Goal: Information Seeking & Learning: Learn about a topic

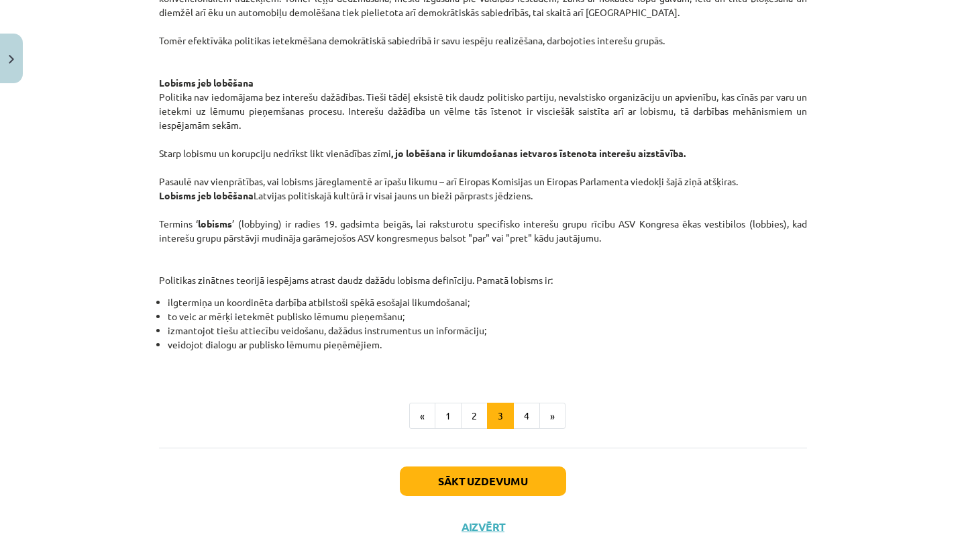
scroll to position [690, 0]
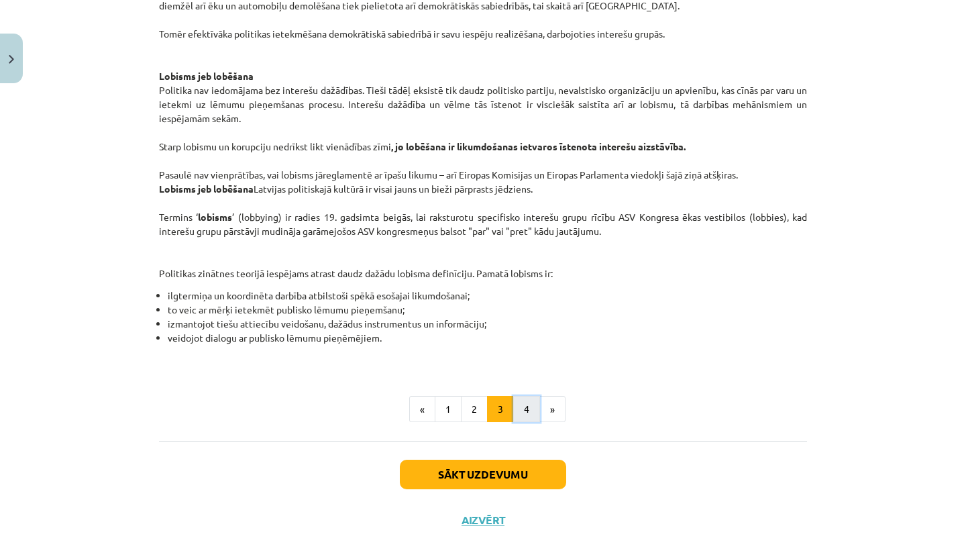
click at [532, 414] on button "4" at bounding box center [526, 409] width 27 height 27
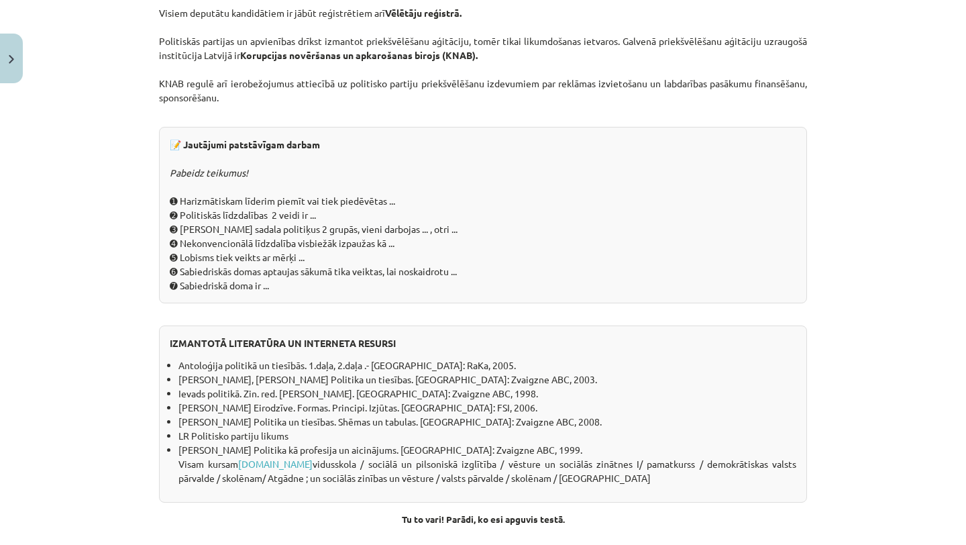
scroll to position [0, 0]
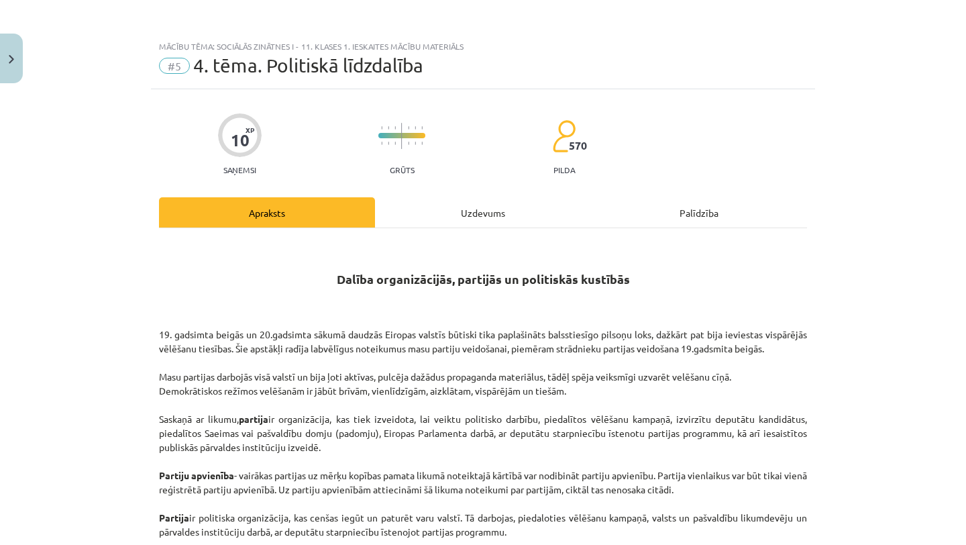
click at [490, 221] on div "Uzdevums" at bounding box center [483, 212] width 216 height 30
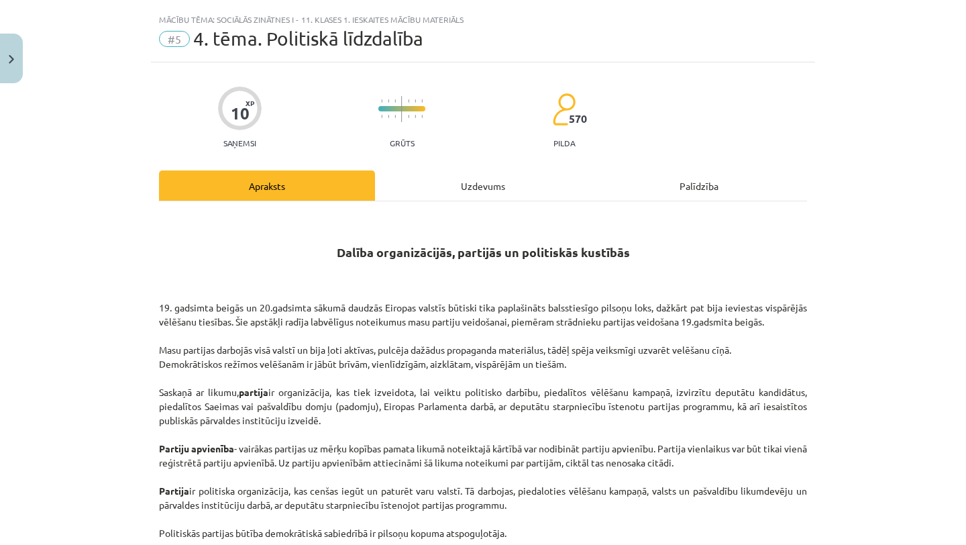
scroll to position [34, 0]
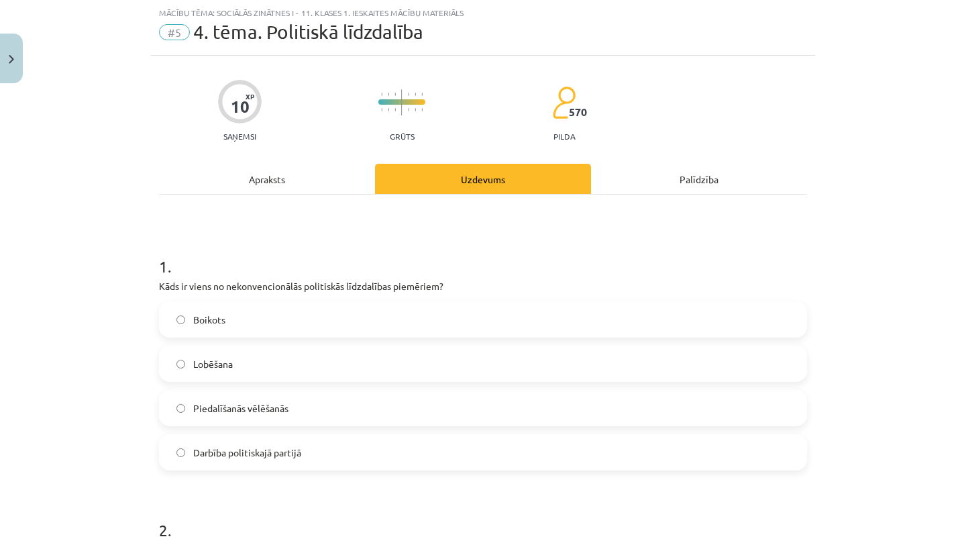
click at [414, 318] on label "Boikots" at bounding box center [482, 319] width 645 height 34
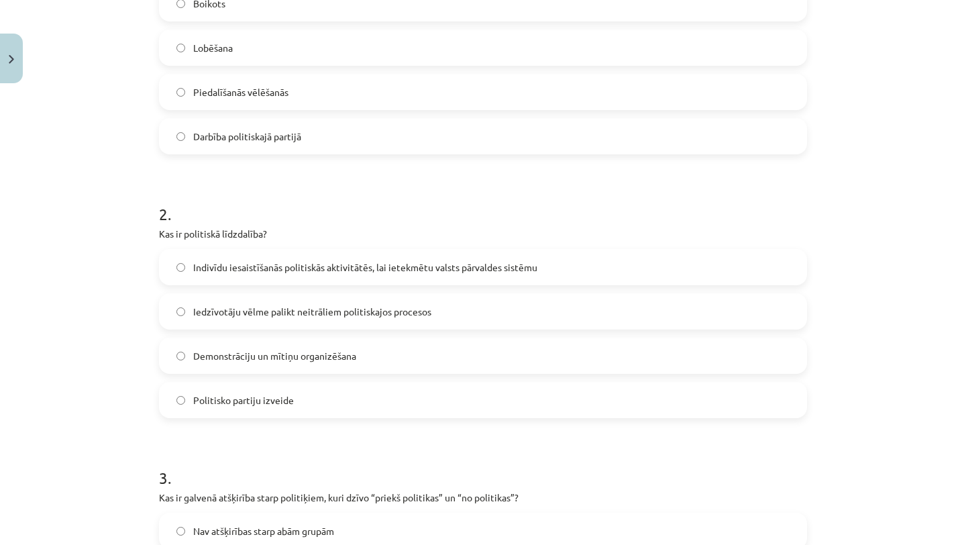
scroll to position [366, 0]
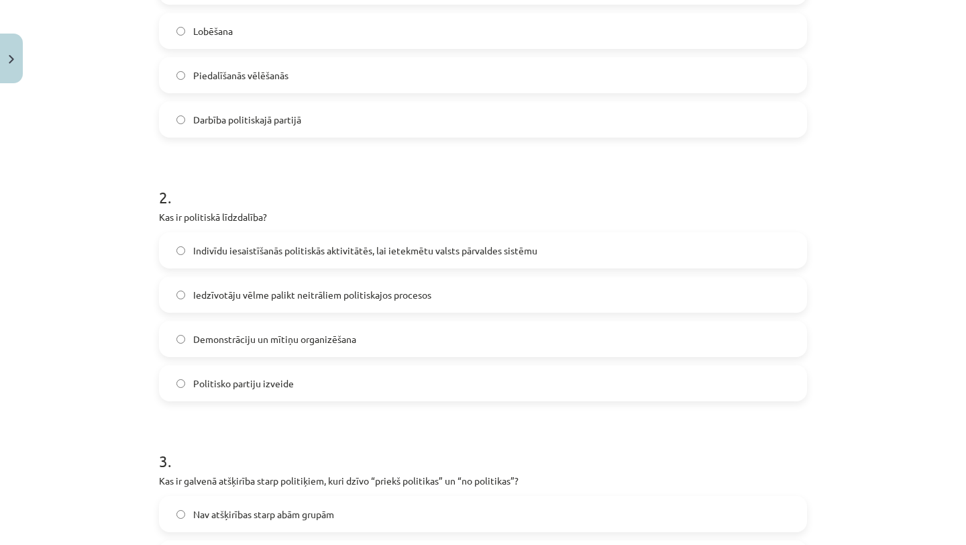
click at [410, 246] on span "Indivīdu iesaistīšanās politiskās aktivitātēs, lai ietekmētu valsts pārvaldes s…" at bounding box center [365, 250] width 344 height 14
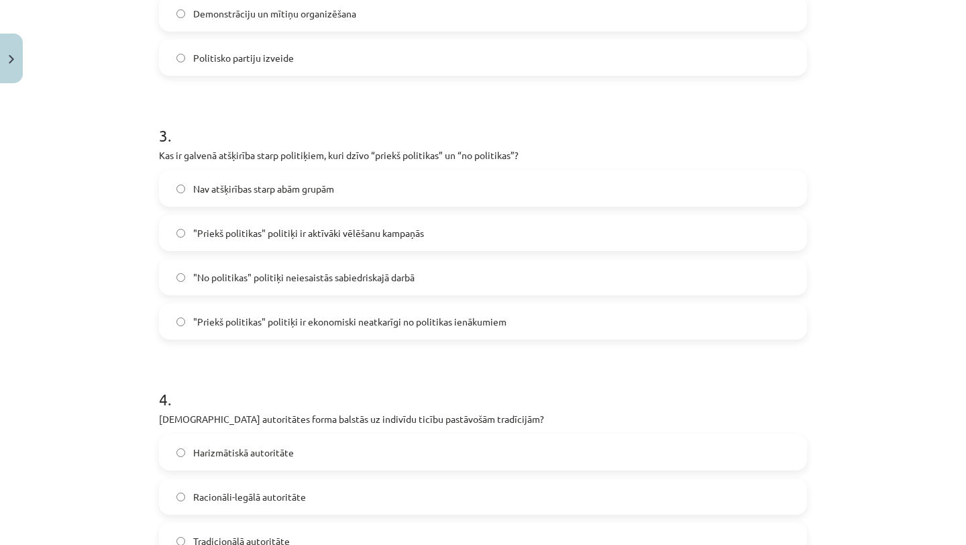
scroll to position [693, 0]
click at [400, 321] on span ""Priekš politikas" politiķi ir ekonomiski neatkarīgi no politikas ienākumiem" at bounding box center [349, 323] width 313 height 14
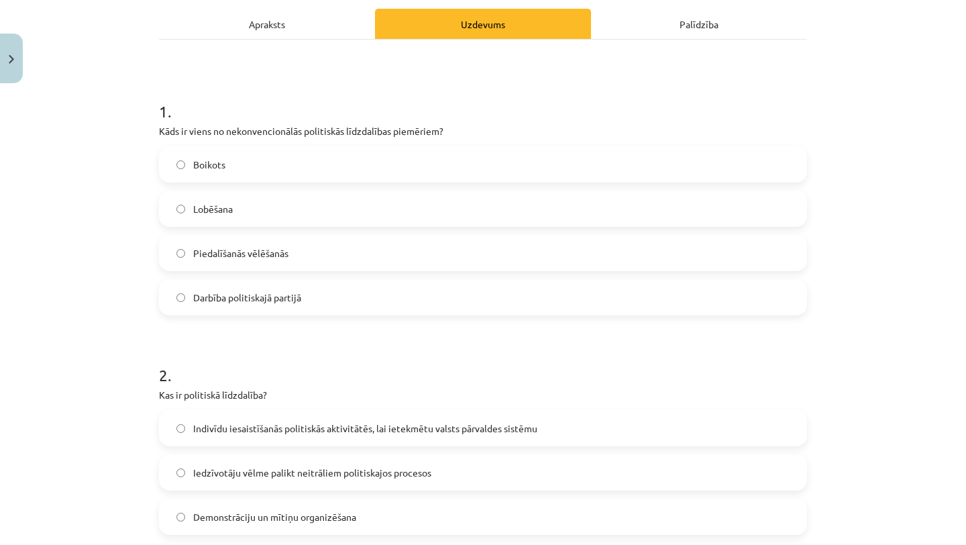
click at [325, 23] on div "Apraksts" at bounding box center [267, 24] width 216 height 30
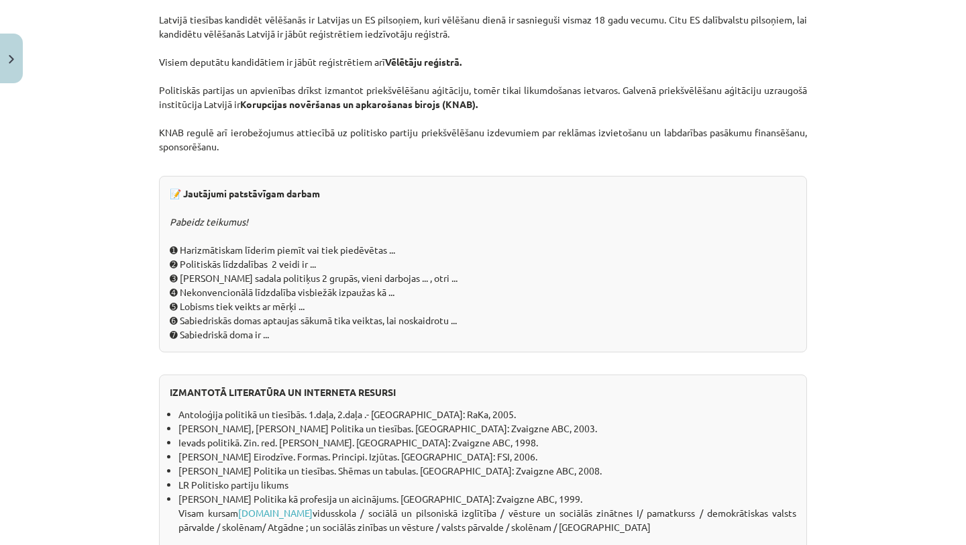
scroll to position [1217, 0]
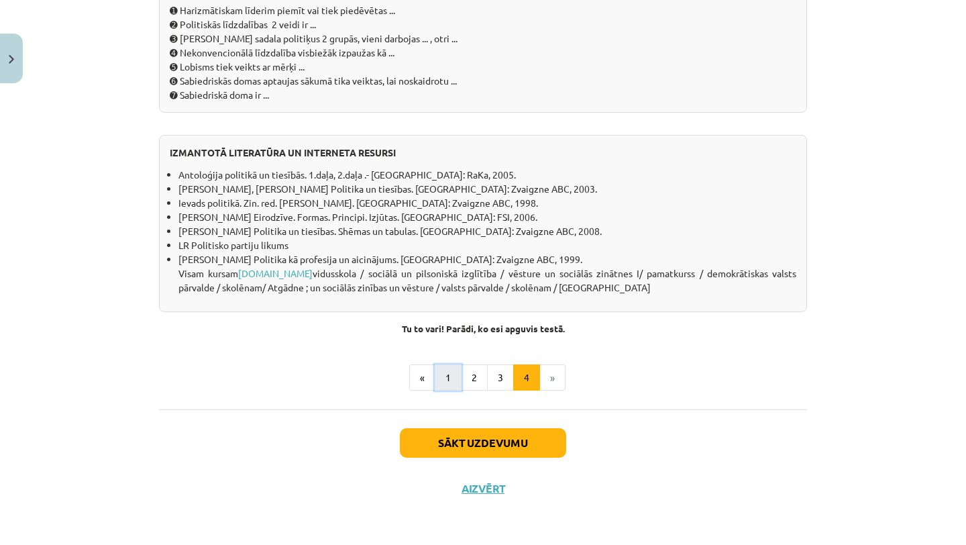
click at [446, 370] on button "1" at bounding box center [448, 377] width 27 height 27
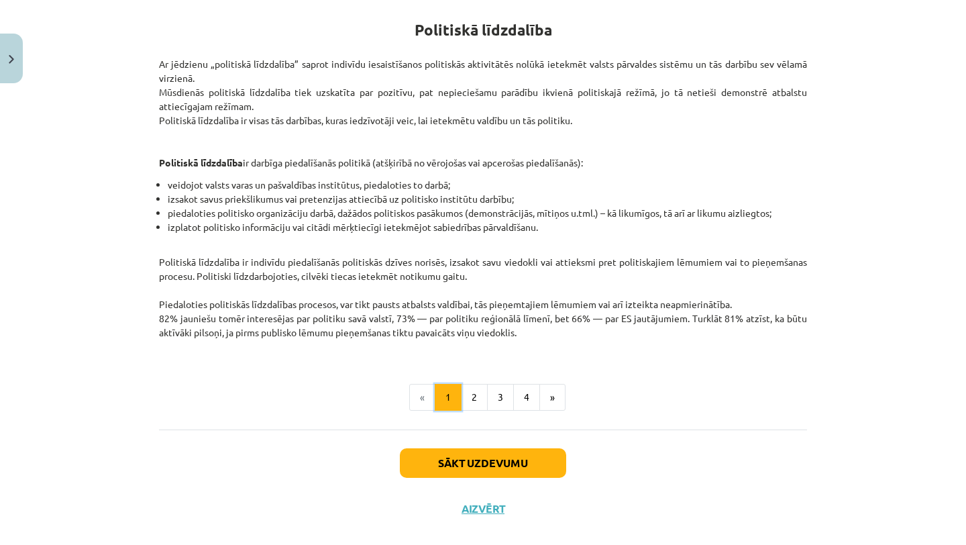
scroll to position [240, 0]
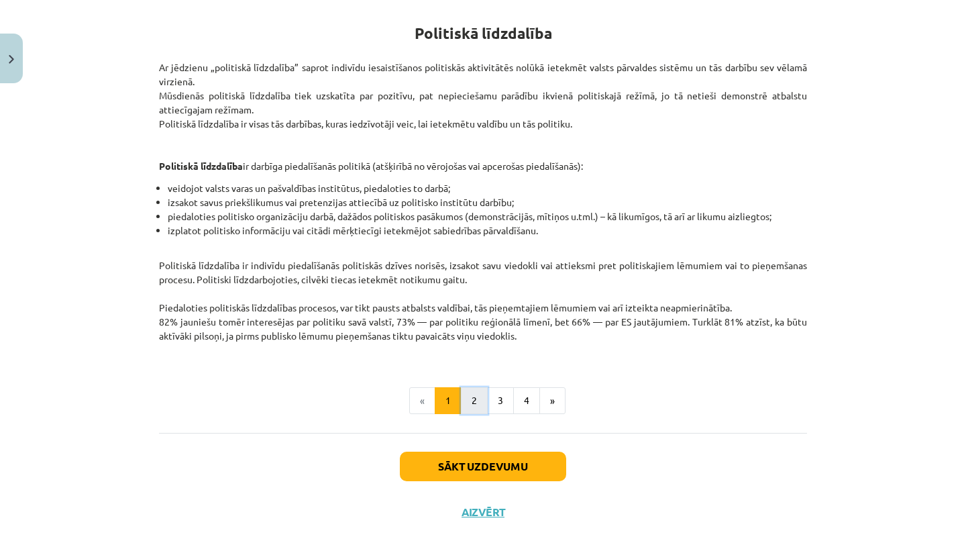
click at [477, 398] on button "2" at bounding box center [474, 400] width 27 height 27
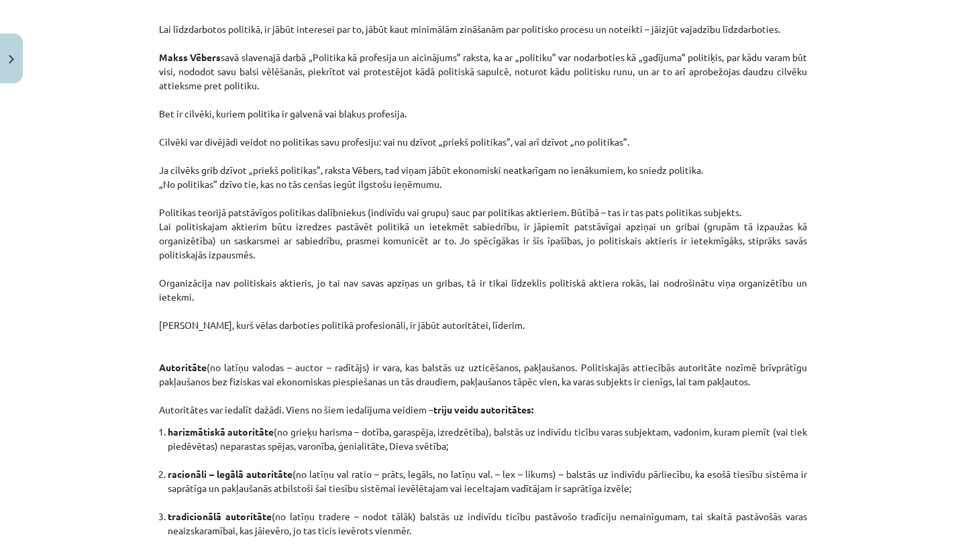
scroll to position [0, 0]
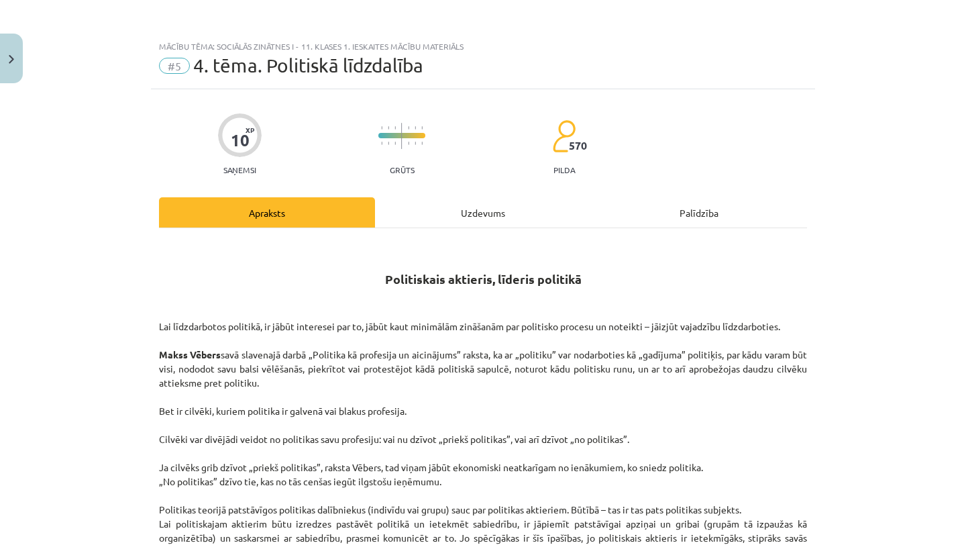
click at [489, 207] on div "Uzdevums" at bounding box center [483, 212] width 216 height 30
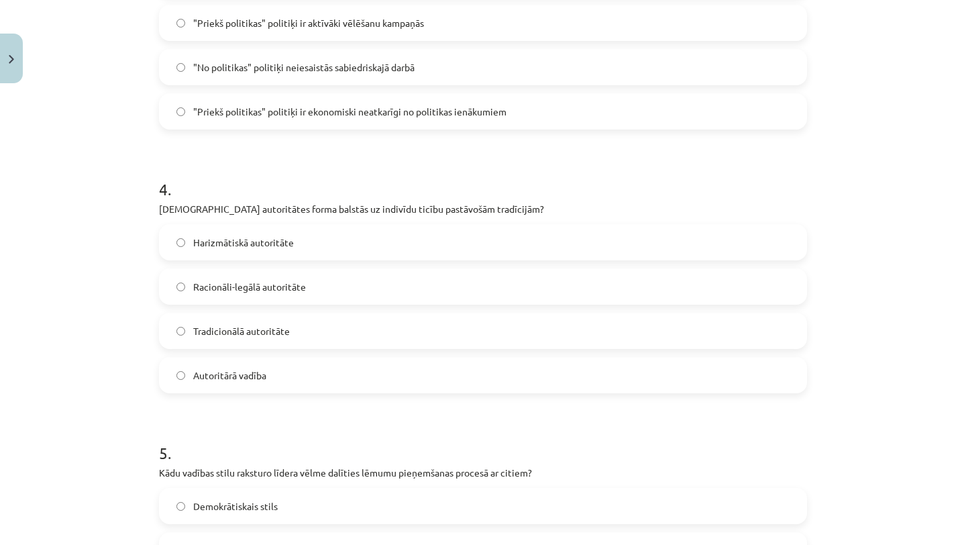
scroll to position [904, 0]
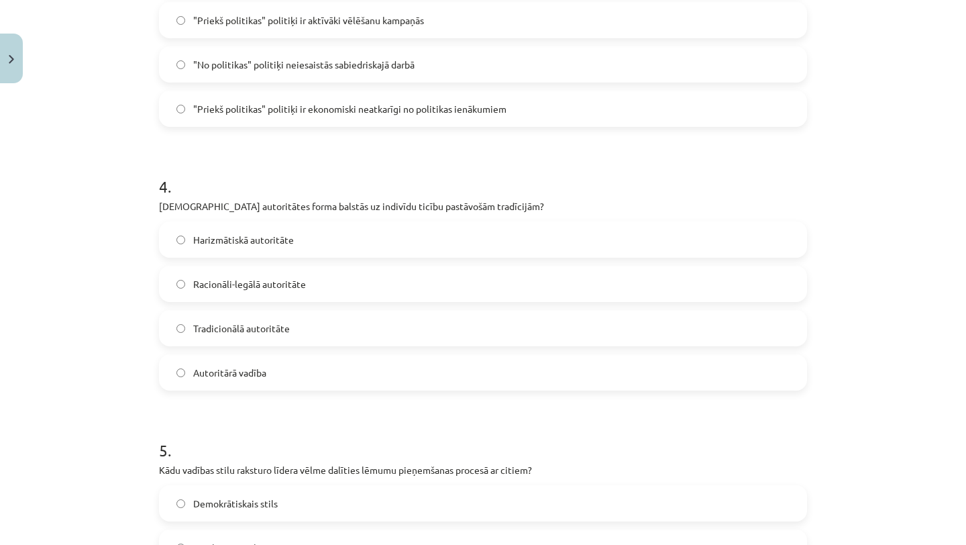
click at [428, 329] on label "Tradicionālā autoritāte" at bounding box center [482, 328] width 645 height 34
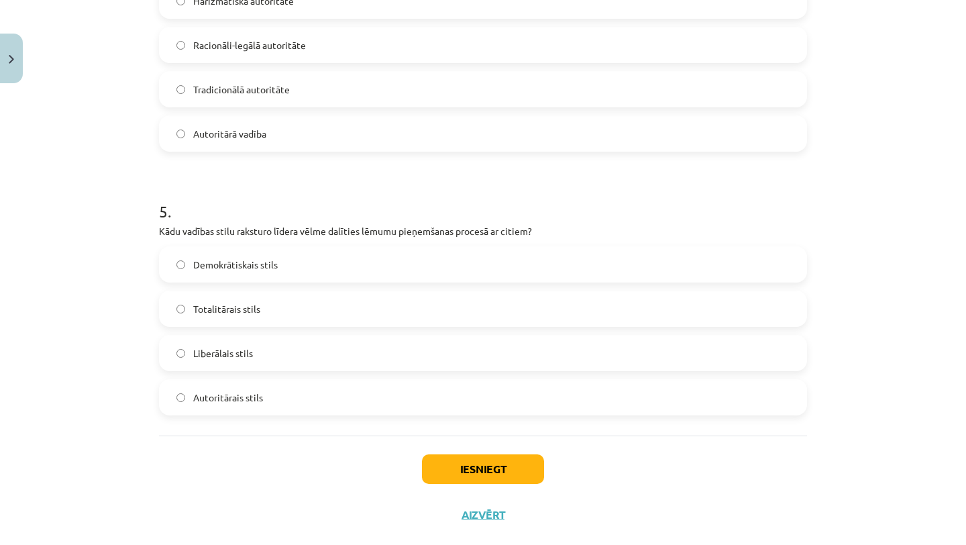
scroll to position [1144, 0]
click at [284, 258] on label "Demokrātiskais stils" at bounding box center [482, 264] width 645 height 34
click at [535, 469] on button "Iesniegt" at bounding box center [483, 468] width 122 height 30
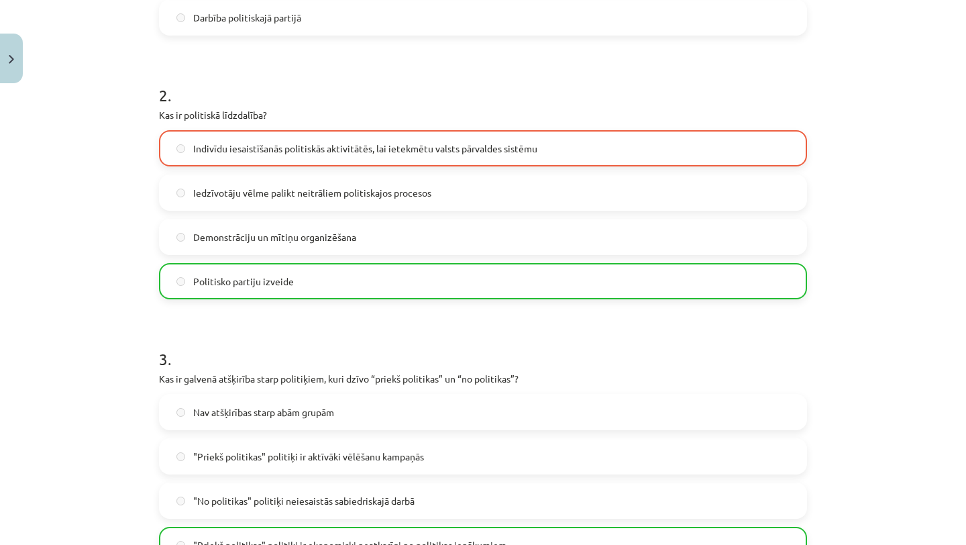
scroll to position [1211, 0]
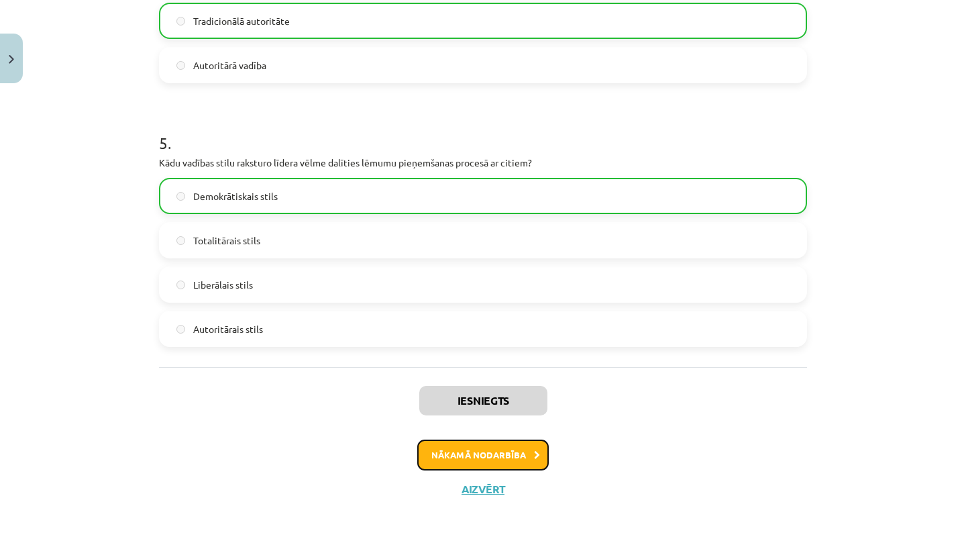
click at [522, 447] on button "Nākamā nodarbība" at bounding box center [482, 454] width 131 height 31
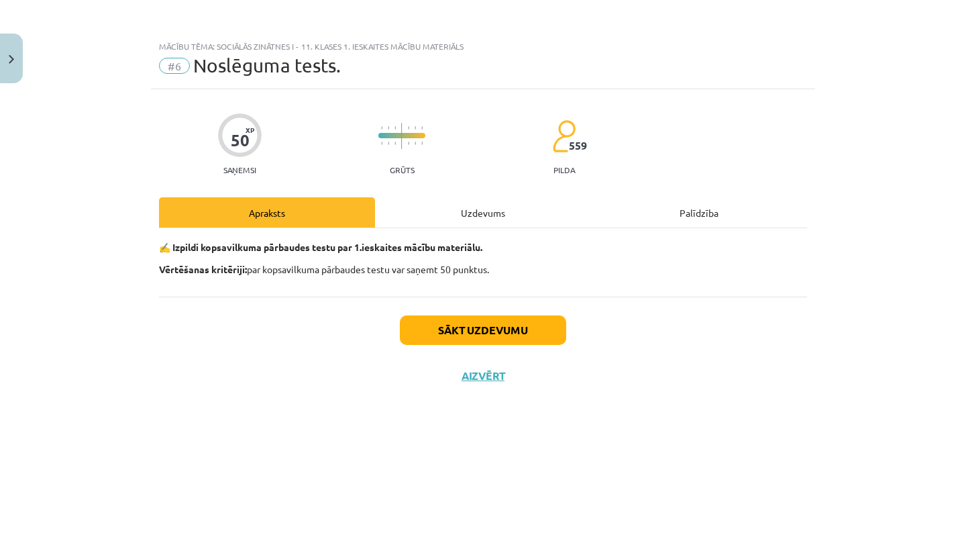
scroll to position [0, 0]
click at [494, 323] on button "Sākt uzdevumu" at bounding box center [483, 330] width 166 height 30
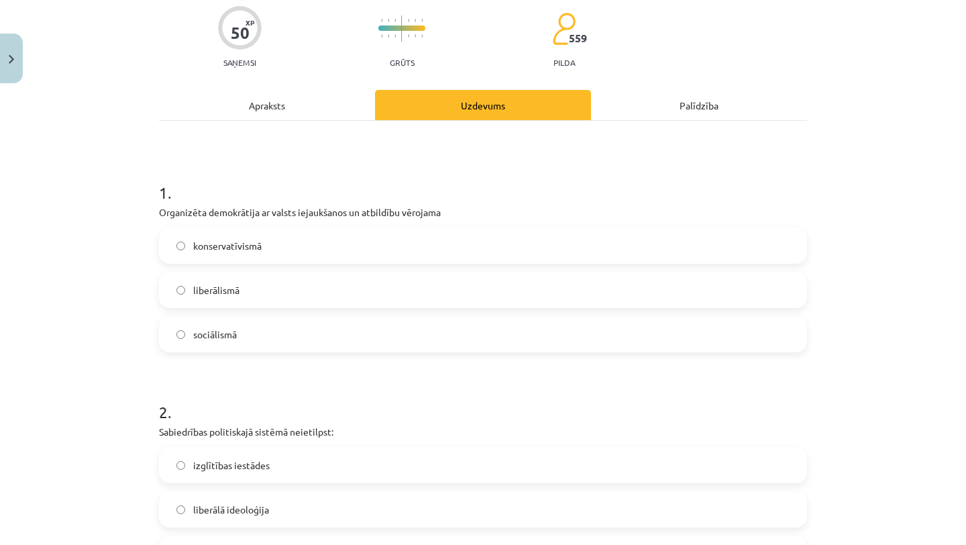
scroll to position [108, 0]
click at [478, 286] on label "liberālismā" at bounding box center [482, 289] width 645 height 34
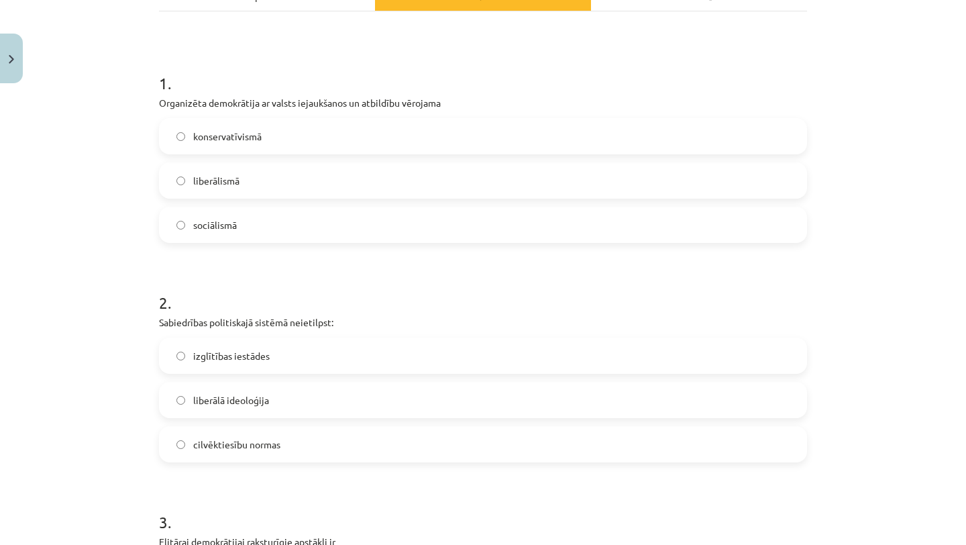
scroll to position [216, 0]
click at [281, 345] on label "izglītības iestādes" at bounding box center [482, 356] width 645 height 34
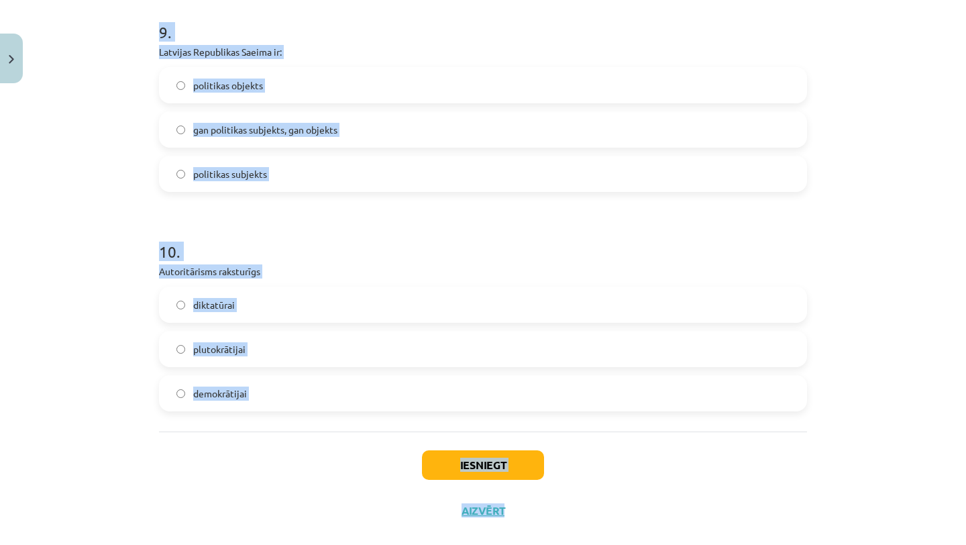
scroll to position [2044, 0]
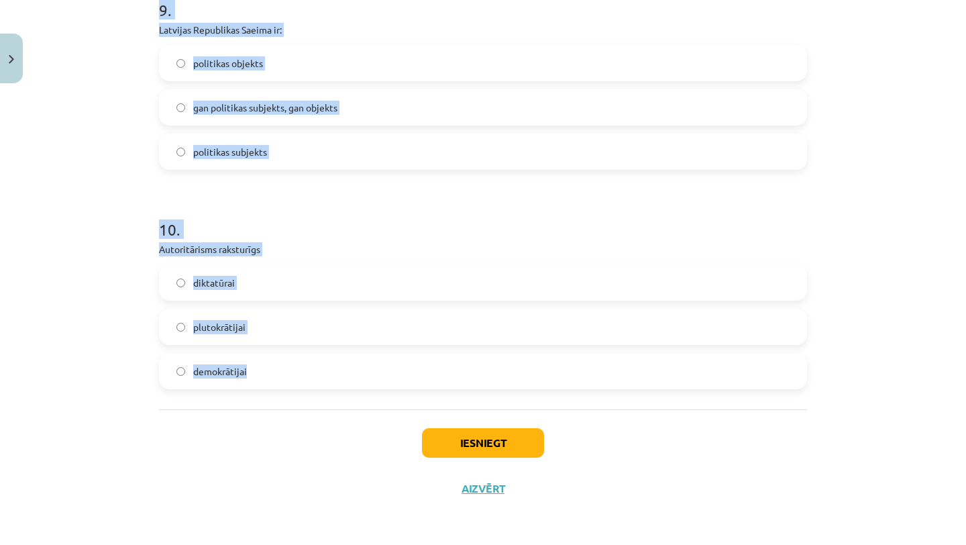
drag, startPoint x: 159, startPoint y: 85, endPoint x: 374, endPoint y: 385, distance: 369.1
copy form "Organizēta demokrātija ar valsts iejaukšanos un atbildību vērojama konservatīvi…"
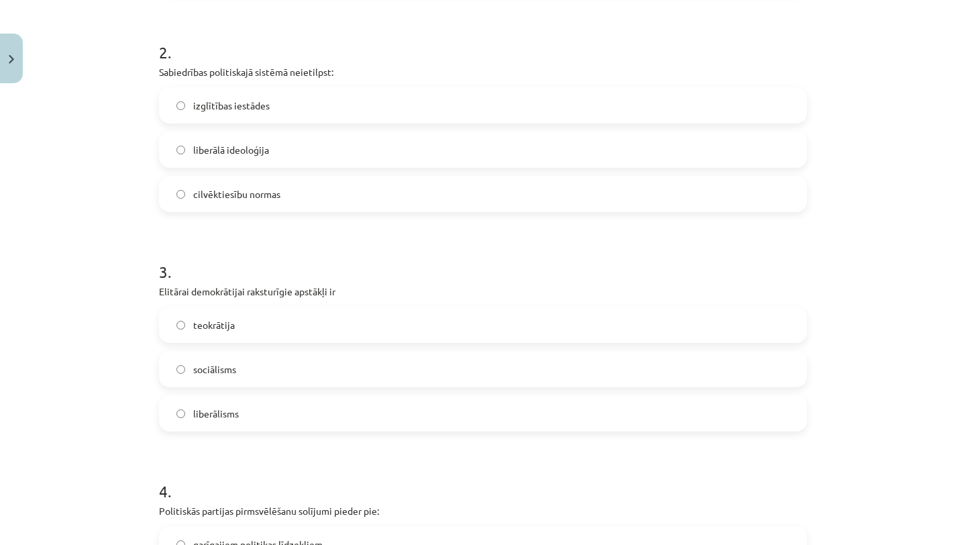
scroll to position [471, 0]
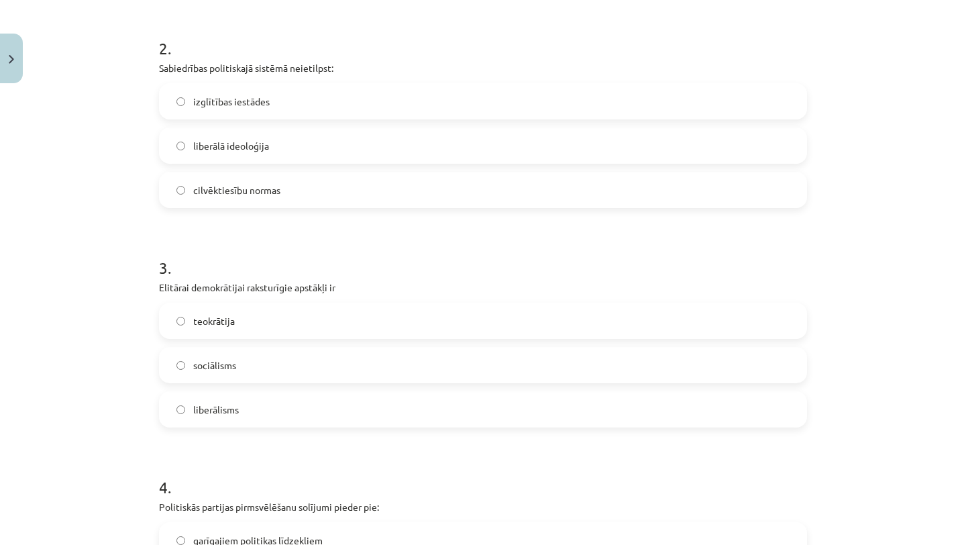
click at [260, 362] on label "sociālisms" at bounding box center [482, 365] width 645 height 34
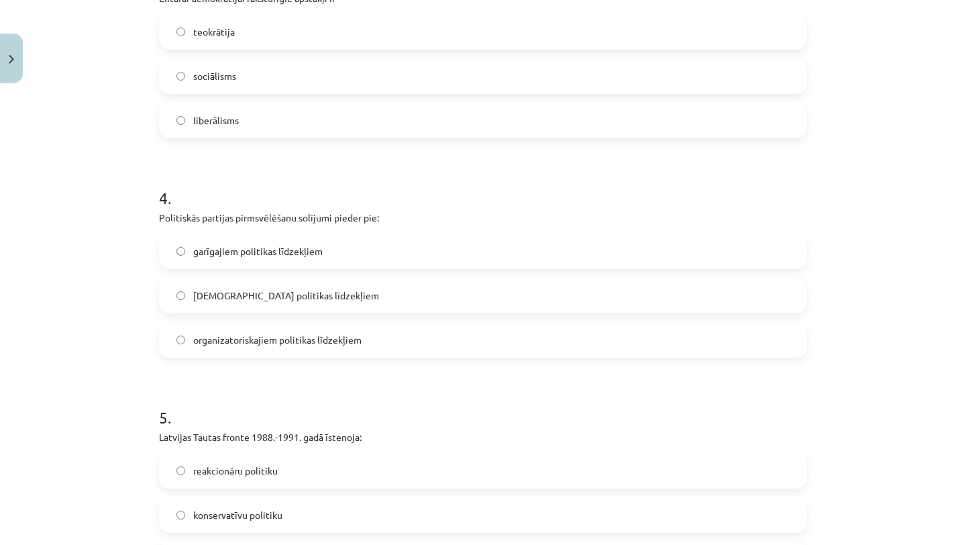
scroll to position [759, 0]
click at [298, 304] on label "lietiskajiem politikas līdzekļiem" at bounding box center [482, 296] width 645 height 34
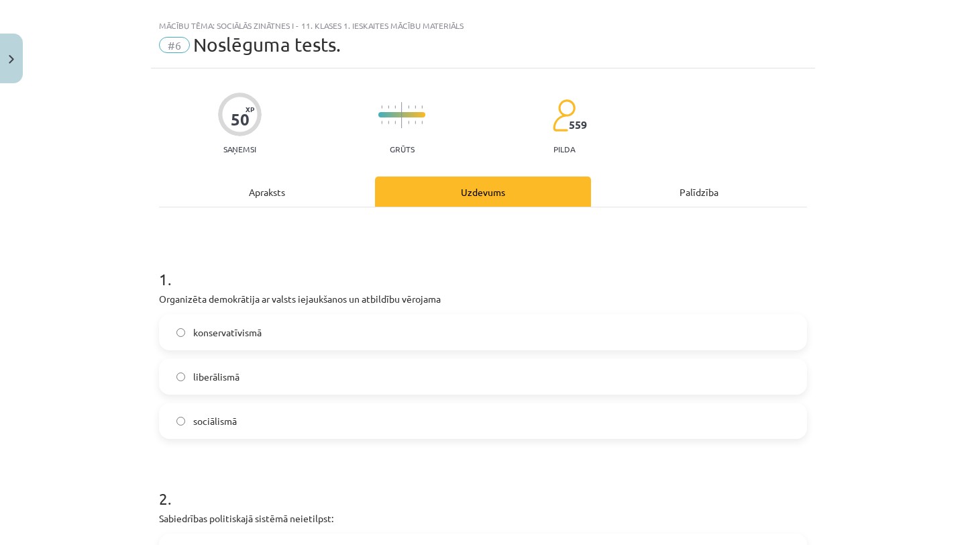
scroll to position [0, 0]
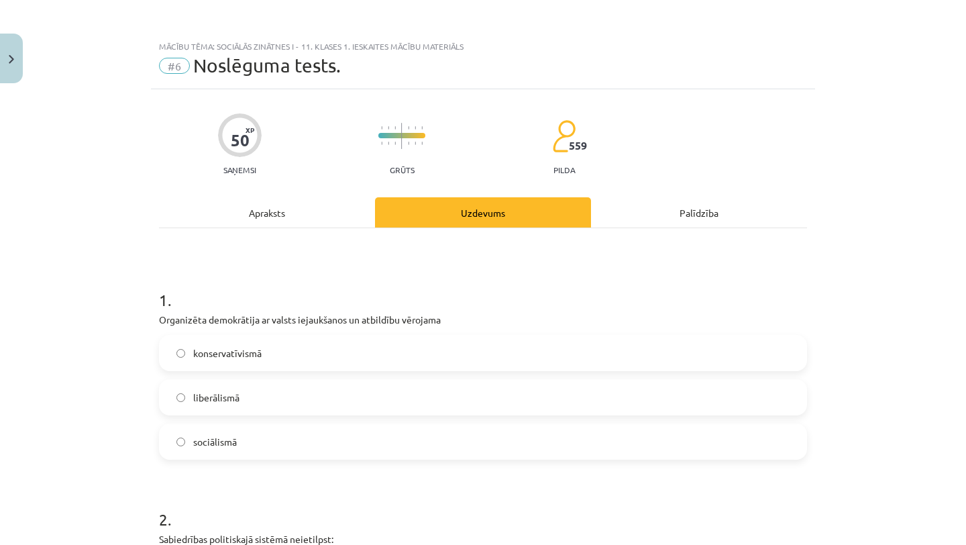
click at [203, 442] on span "sociālismā" at bounding box center [215, 442] width 44 height 14
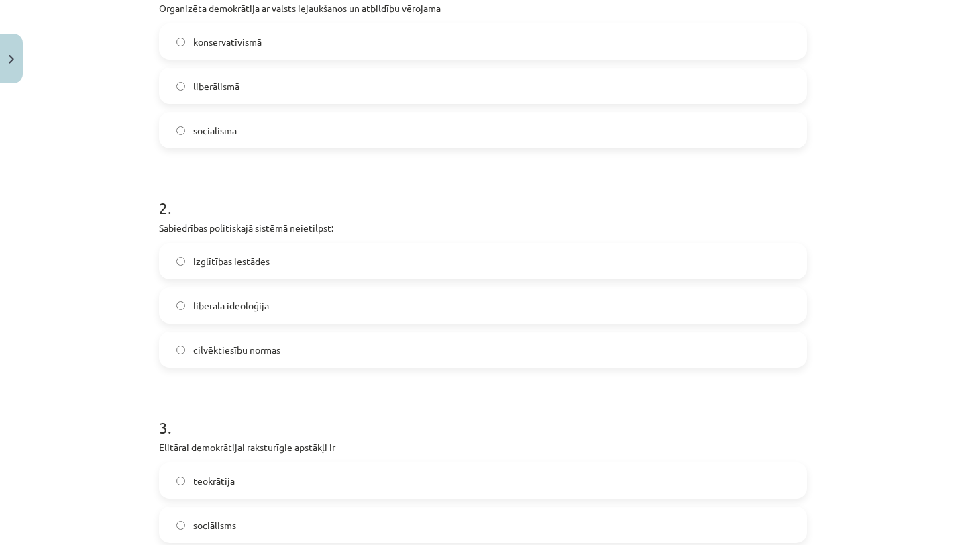
scroll to position [312, 0]
click at [182, 296] on label "liberālā ideoloģija" at bounding box center [482, 305] width 645 height 34
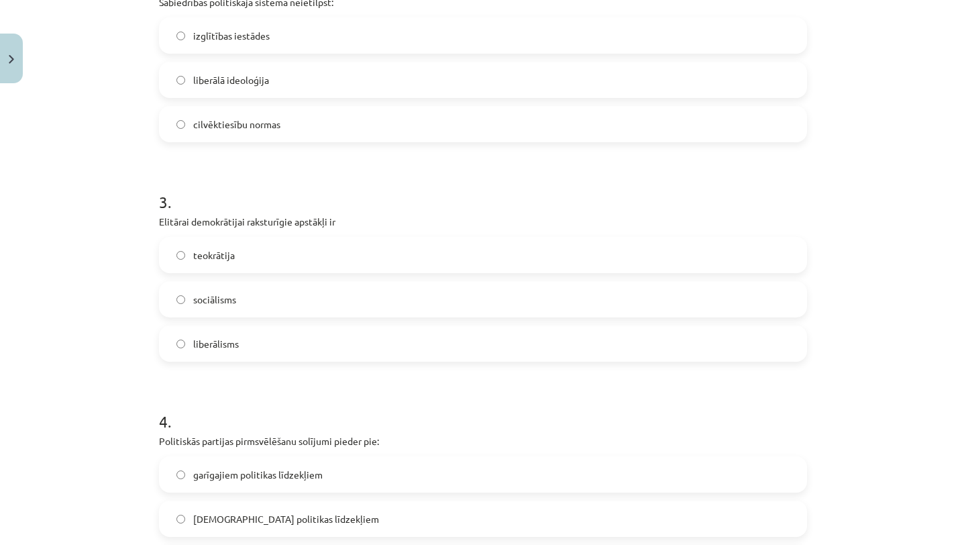
scroll to position [544, 0]
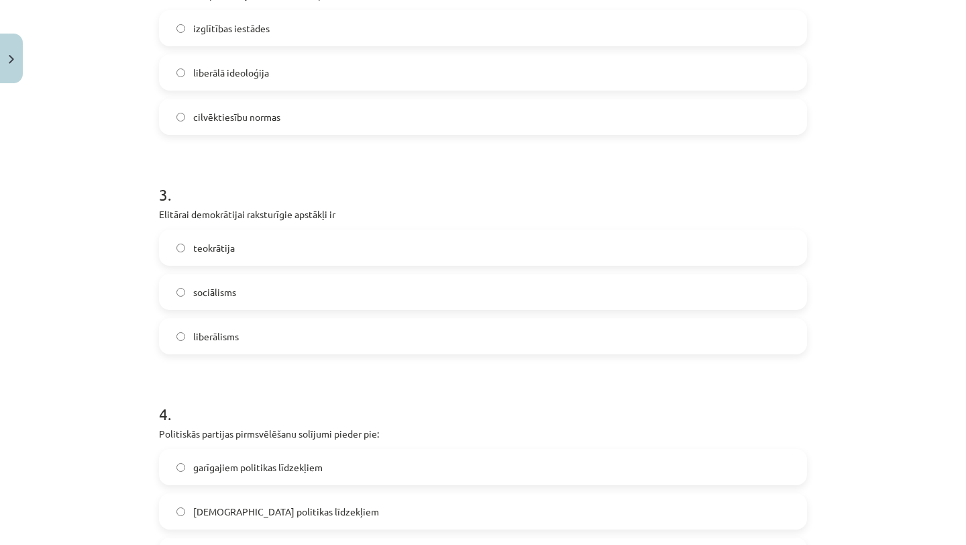
click at [242, 335] on label "liberālisms" at bounding box center [482, 336] width 645 height 34
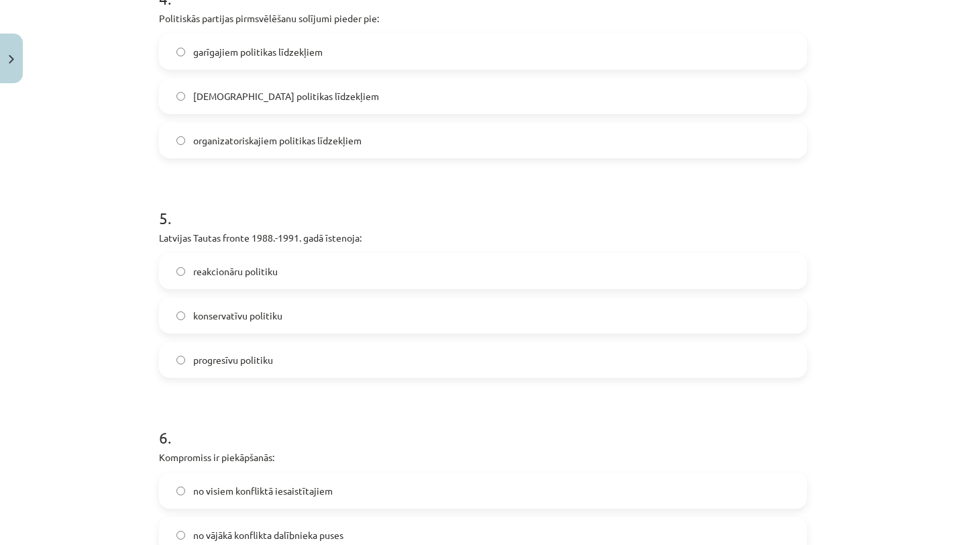
scroll to position [958, 0]
click at [266, 366] on span "progresīvu politiku" at bounding box center [233, 361] width 80 height 14
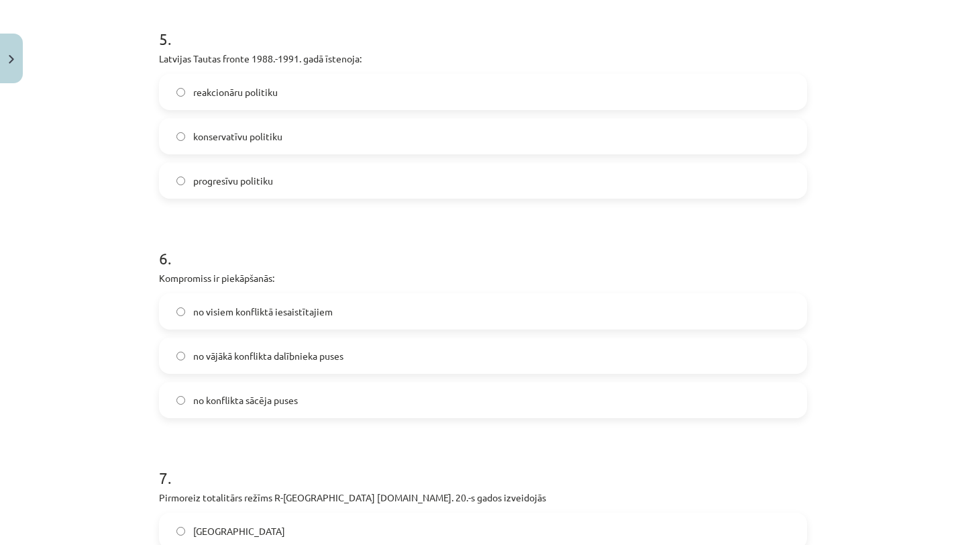
scroll to position [1138, 0]
click at [249, 323] on label "no visiem konfliktā iesaistītajiem" at bounding box center [482, 312] width 645 height 34
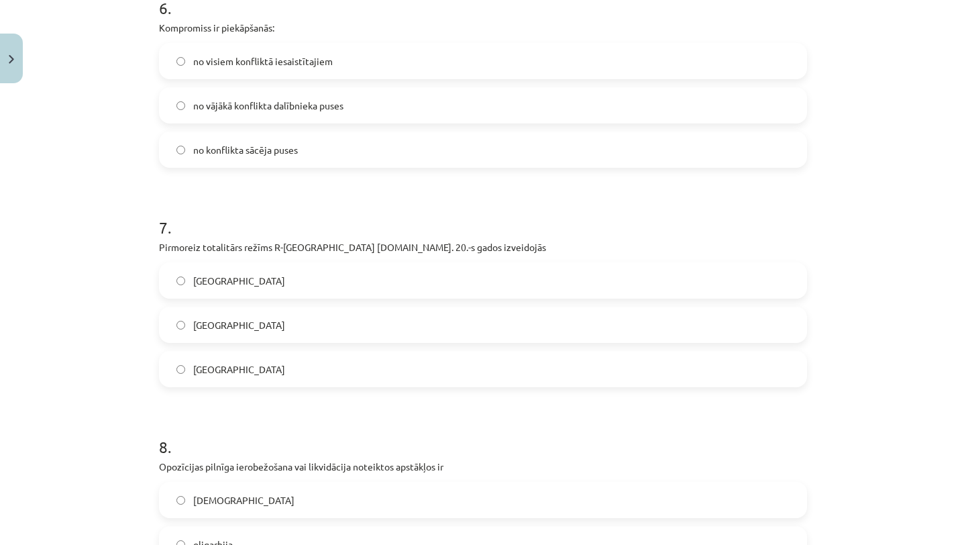
scroll to position [1390, 0]
click at [229, 329] on label "Itālijā" at bounding box center [482, 323] width 645 height 34
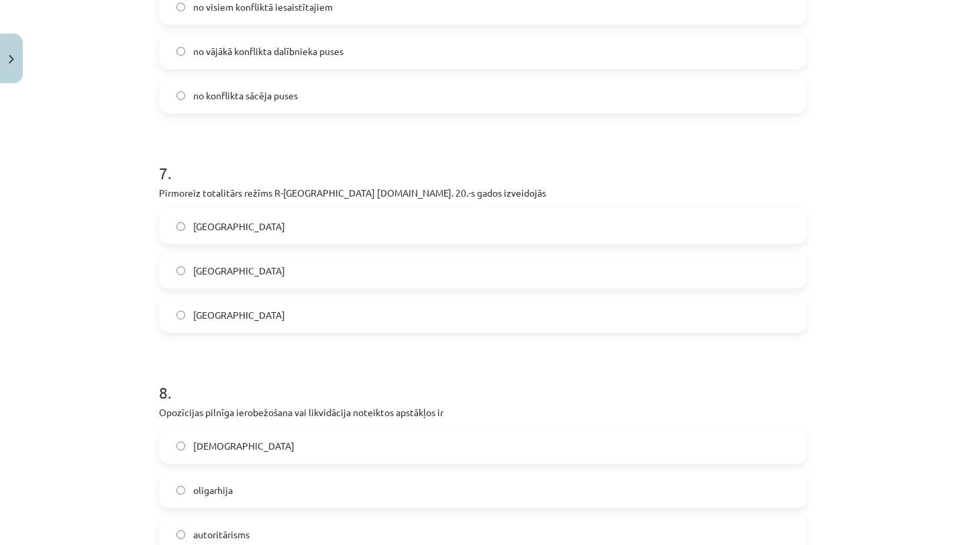
scroll to position [1527, 0]
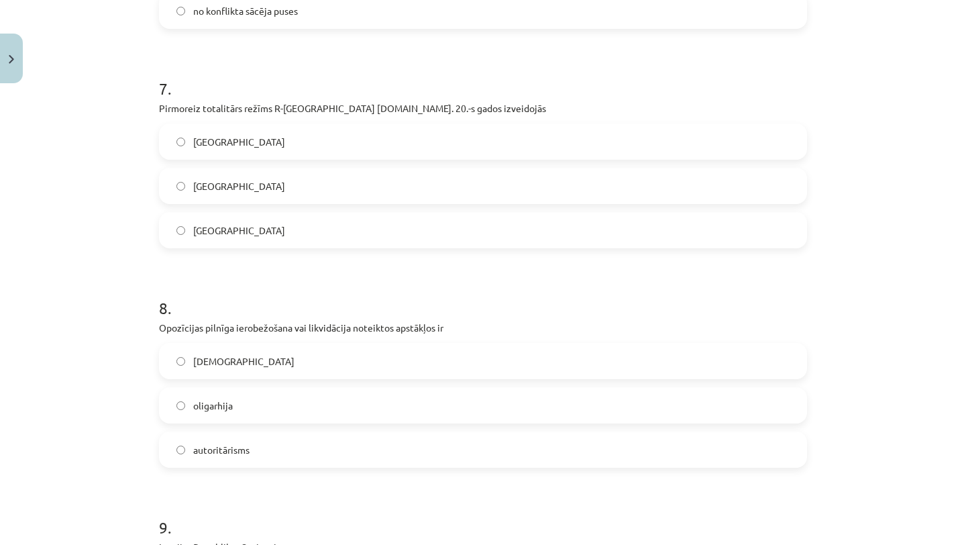
click at [291, 439] on label "autoritārisms" at bounding box center [482, 450] width 645 height 34
click at [178, 348] on label "totalitārisms" at bounding box center [482, 361] width 645 height 34
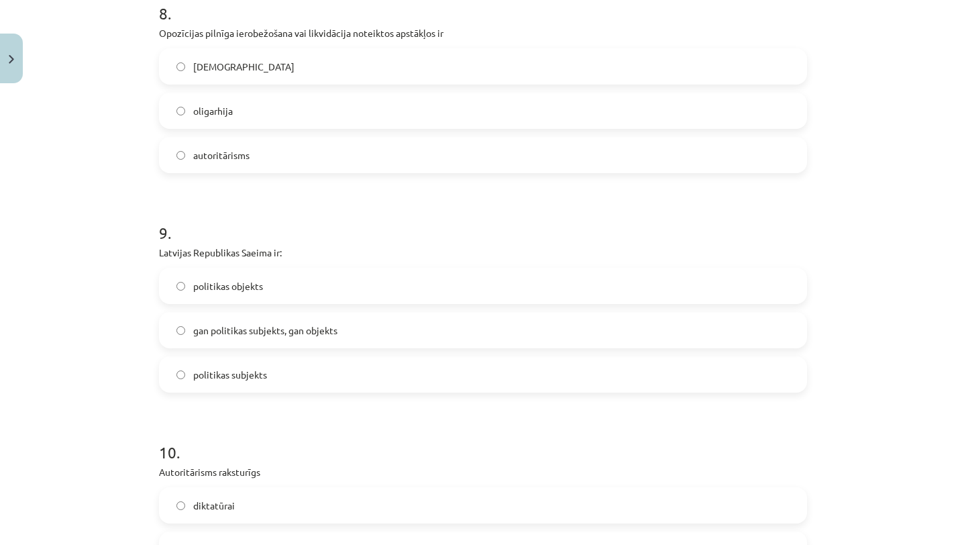
scroll to position [1825, 0]
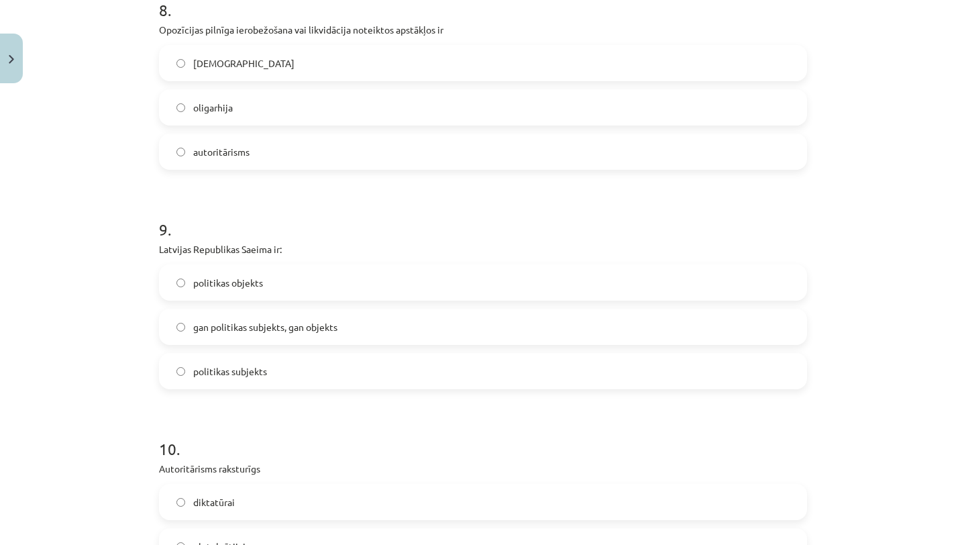
click at [220, 333] on span "gan politikas subjekts, gan objekts" at bounding box center [265, 327] width 144 height 14
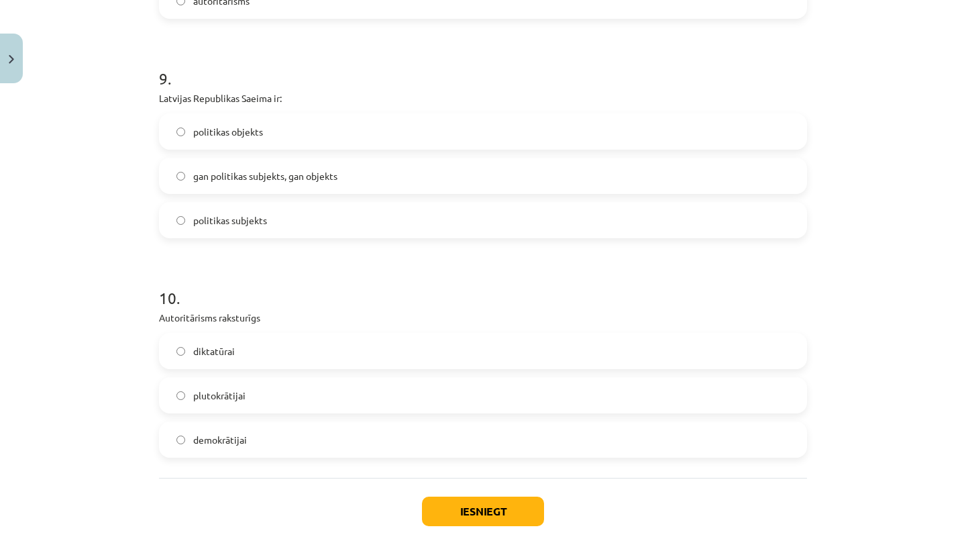
scroll to position [1981, 0]
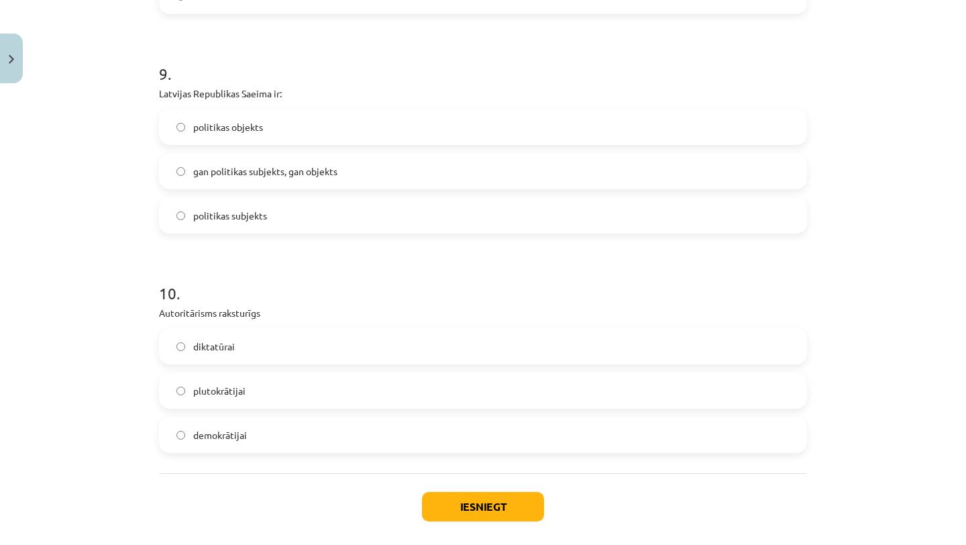
click at [297, 338] on label "diktatūrai" at bounding box center [482, 346] width 645 height 34
click at [447, 506] on button "Iesniegt" at bounding box center [483, 507] width 122 height 30
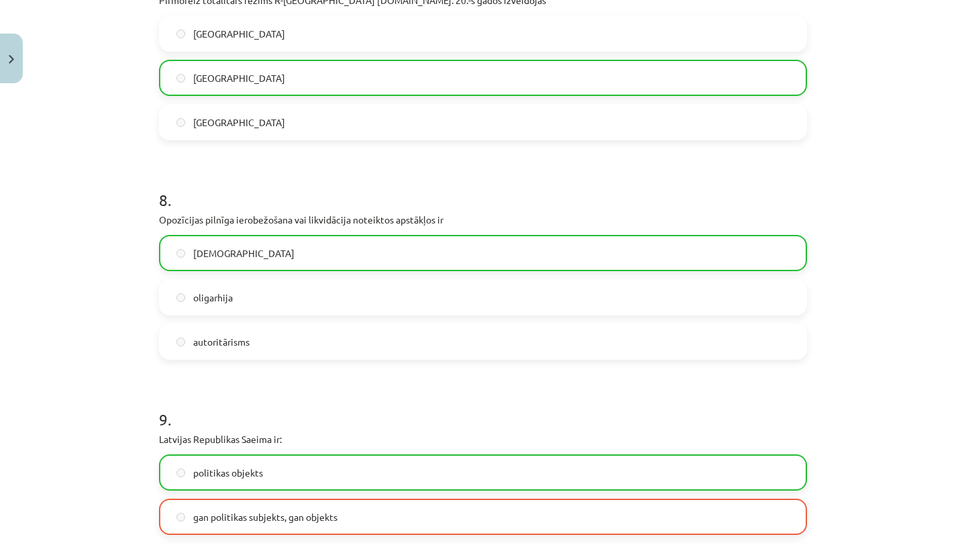
scroll to position [2087, 0]
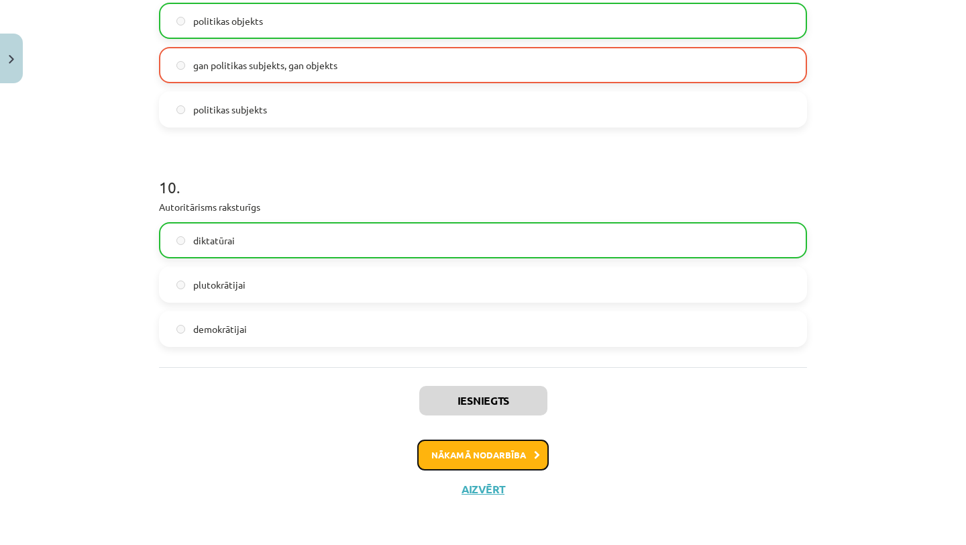
click at [485, 449] on button "Nākamā nodarbība" at bounding box center [482, 454] width 131 height 31
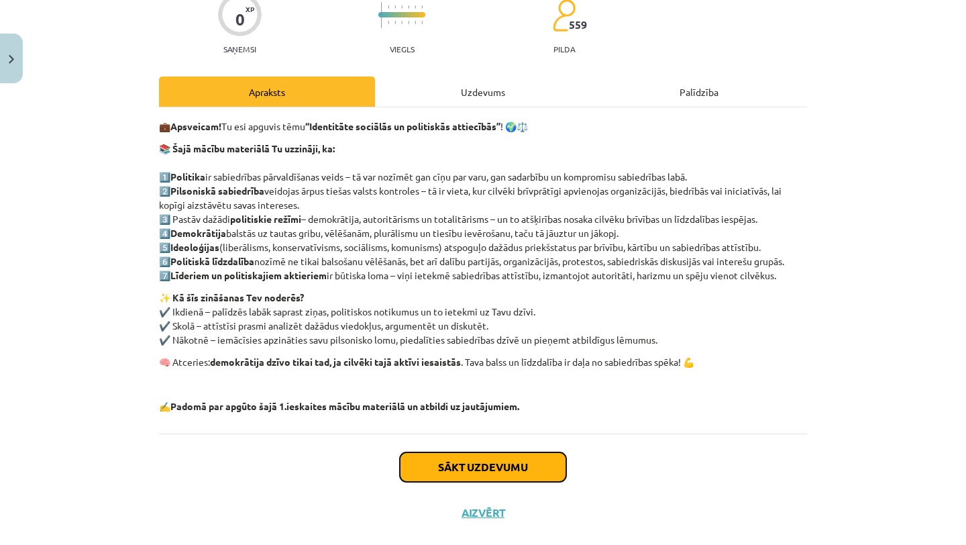
click at [480, 465] on button "Sākt uzdevumu" at bounding box center [483, 467] width 166 height 30
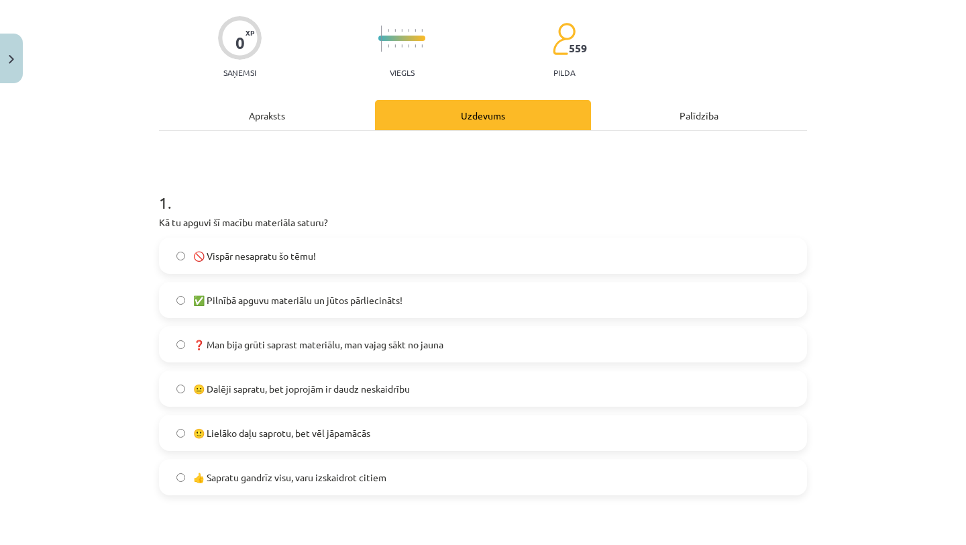
scroll to position [104, 0]
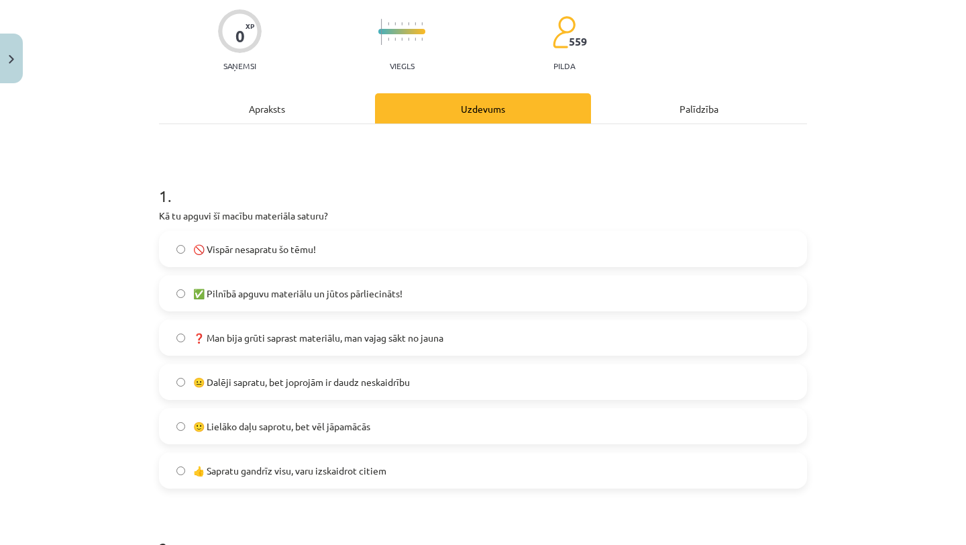
click at [488, 347] on label "❓ Man bija grūti saprast materiālu, man vajag sākt no jauna" at bounding box center [482, 338] width 645 height 34
click at [482, 343] on label "❓ Man bija grūti saprast materiālu, man vajag sākt no jauna" at bounding box center [482, 338] width 645 height 34
click at [441, 388] on label "😐 Dalēji sapratu, bet joprojām ir daudz neskaidrību" at bounding box center [482, 382] width 645 height 34
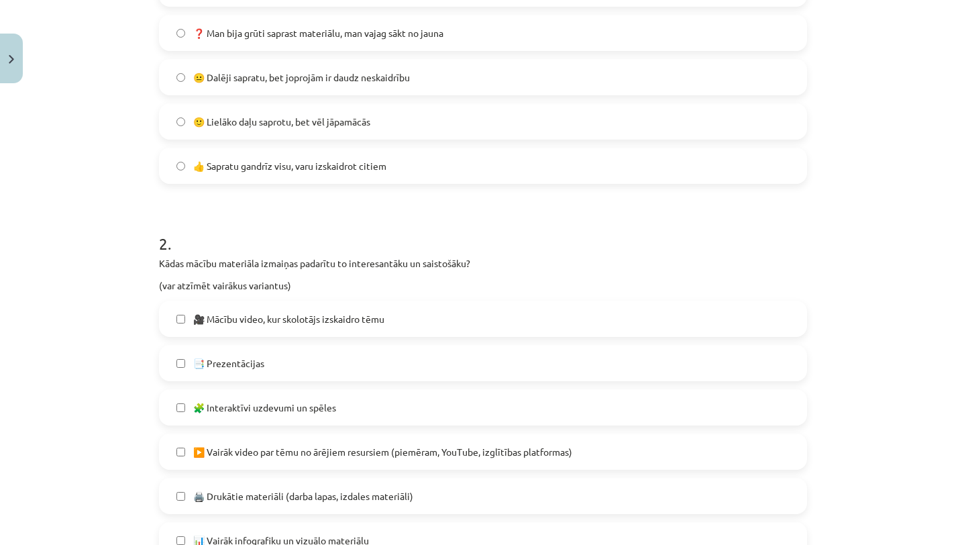
scroll to position [413, 0]
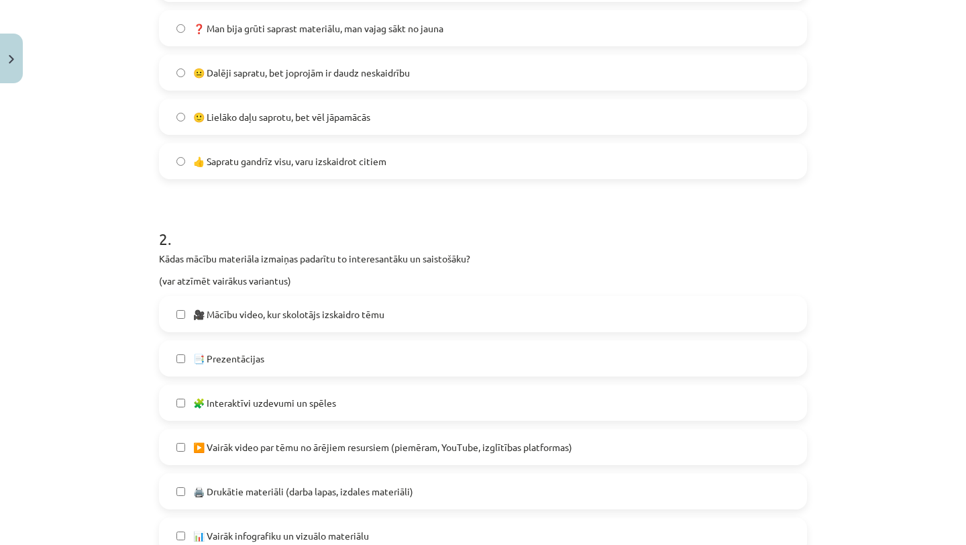
click at [421, 321] on label "🎥 Mācību video, kur skolotājs izskaidro tēmu" at bounding box center [482, 314] width 645 height 34
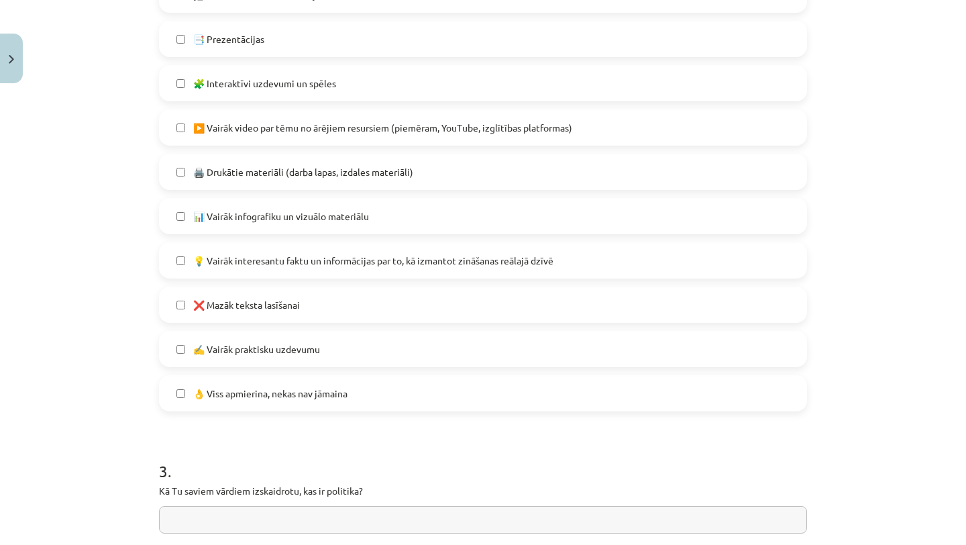
click at [403, 355] on label "✍️ Vairāk praktisku uzdevumu" at bounding box center [482, 349] width 645 height 34
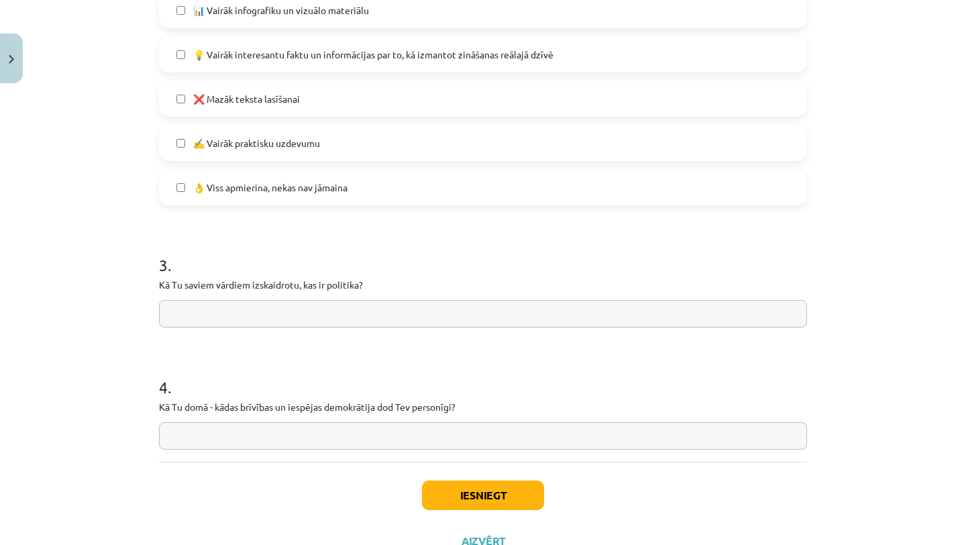
scroll to position [942, 0]
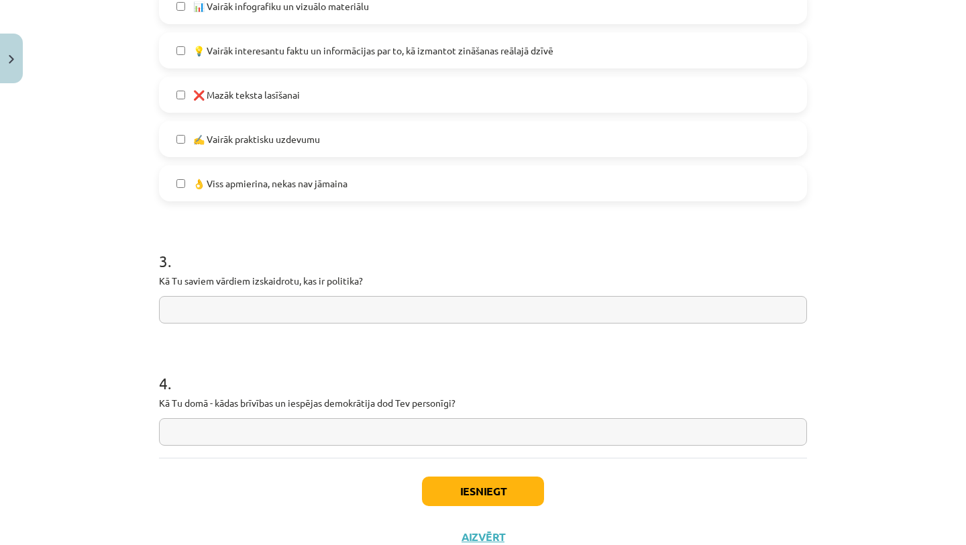
click at [406, 302] on input "text" at bounding box center [483, 309] width 648 height 27
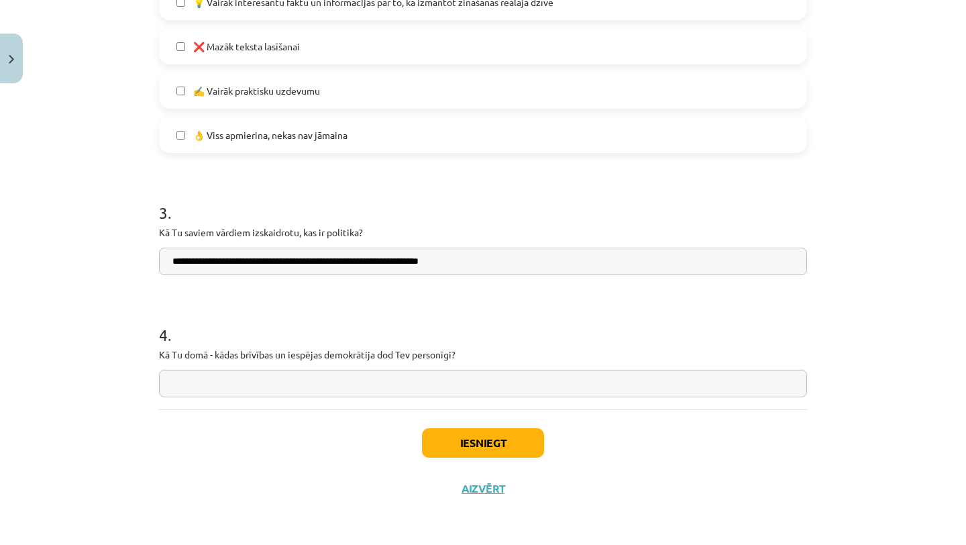
type input "**********"
click at [387, 386] on input "text" at bounding box center [483, 383] width 648 height 27
click at [386, 386] on input "text" at bounding box center [483, 383] width 648 height 27
type input "**********"
click at [520, 448] on button "Iesniegt" at bounding box center [483, 443] width 122 height 30
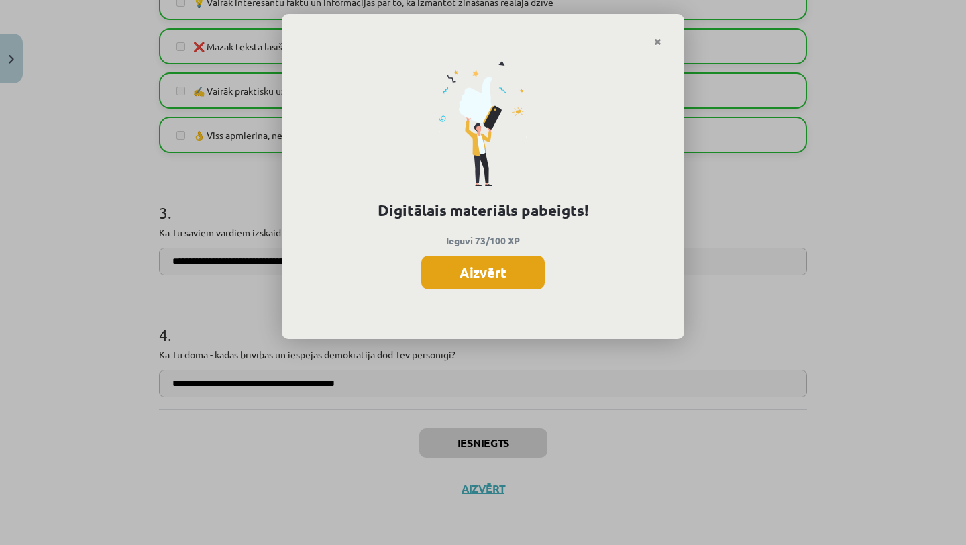
click at [489, 282] on button "Aizvērt" at bounding box center [482, 273] width 123 height 34
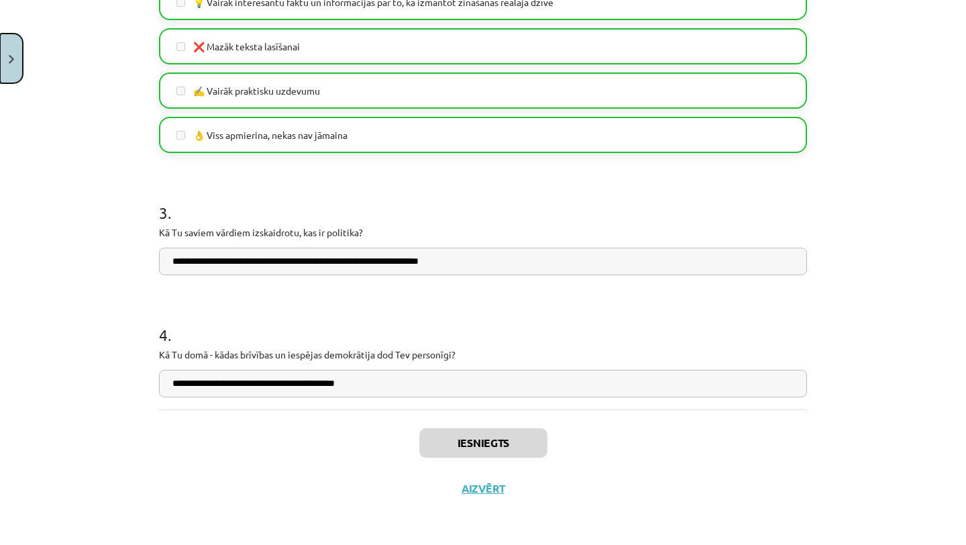
click at [6, 61] on button "Close" at bounding box center [11, 59] width 23 height 50
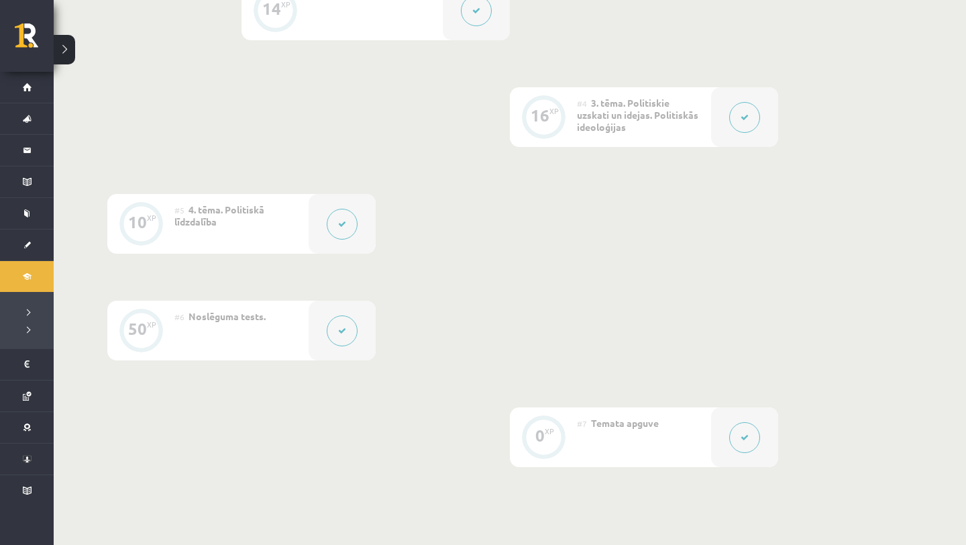
click at [70, 52] on button at bounding box center [64, 50] width 21 height 30
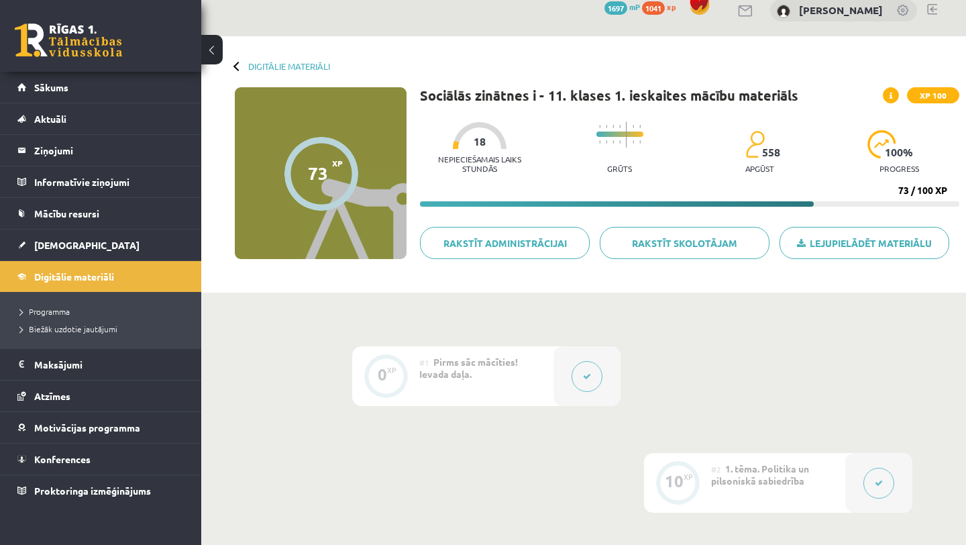
scroll to position [0, 0]
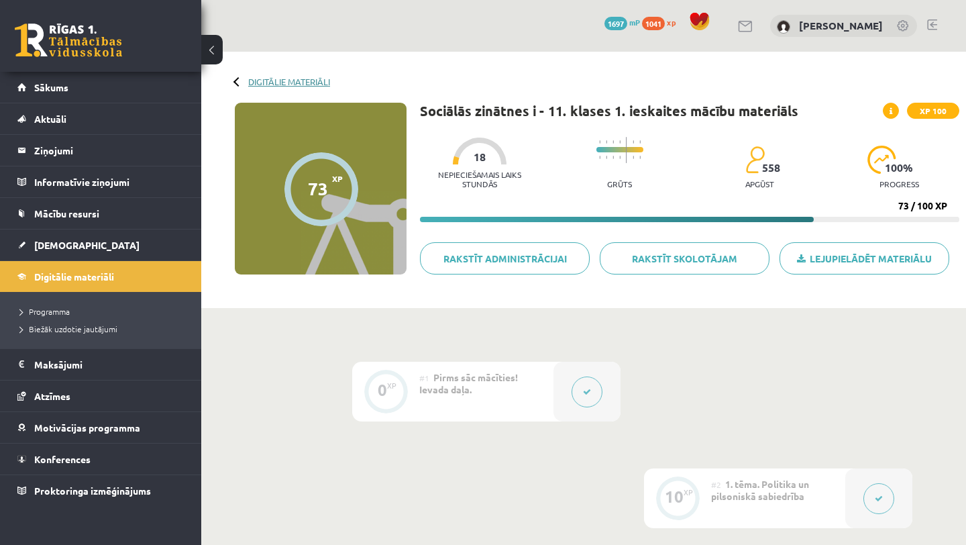
click at [256, 81] on link "Digitālie materiāli" at bounding box center [289, 81] width 82 height 10
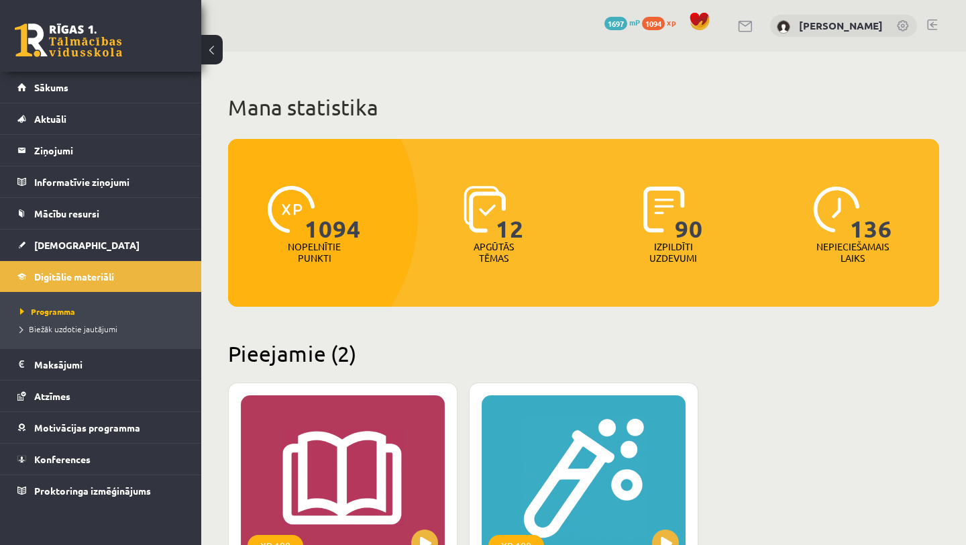
click at [211, 43] on button at bounding box center [211, 50] width 21 height 30
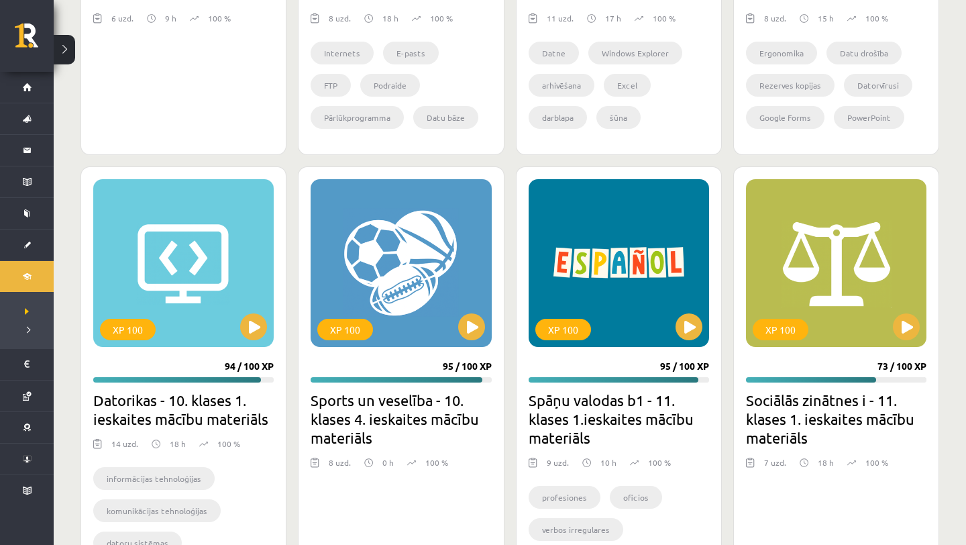
scroll to position [1626, 0]
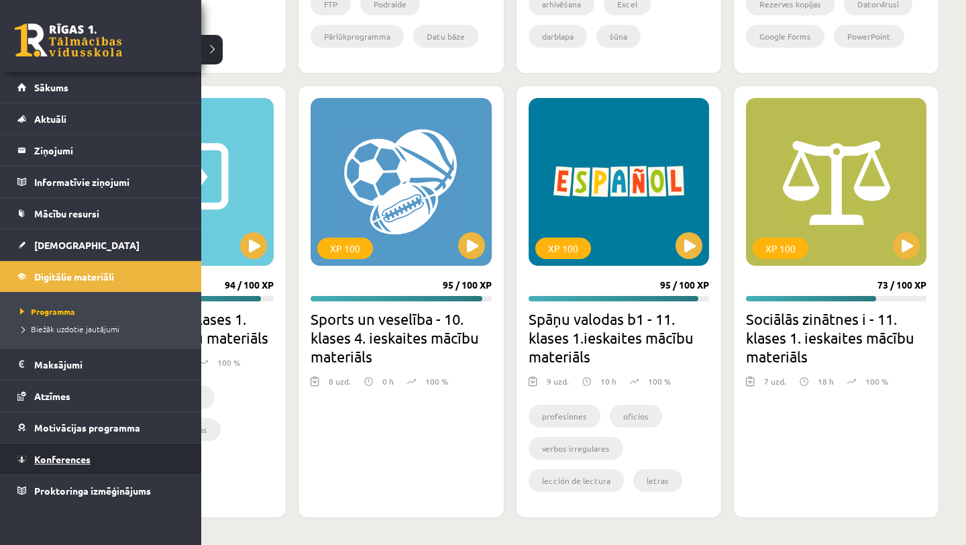
click at [98, 455] on link "Konferences" at bounding box center [100, 458] width 167 height 31
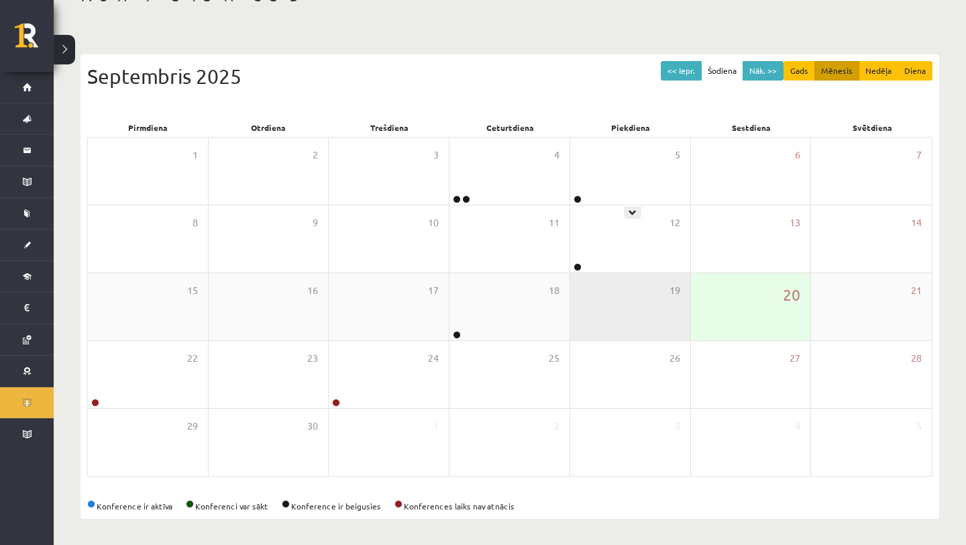
scroll to position [96, 0]
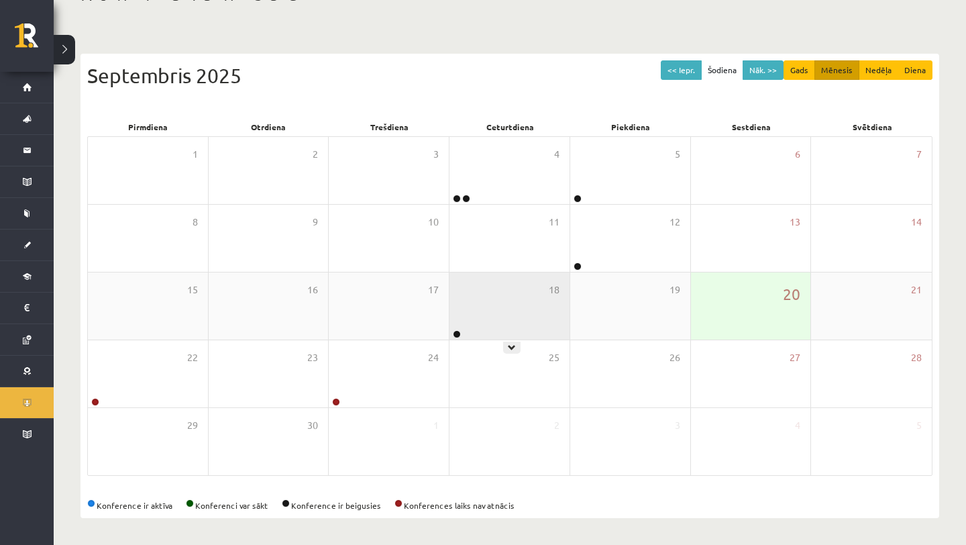
click at [500, 304] on div "18" at bounding box center [509, 305] width 120 height 67
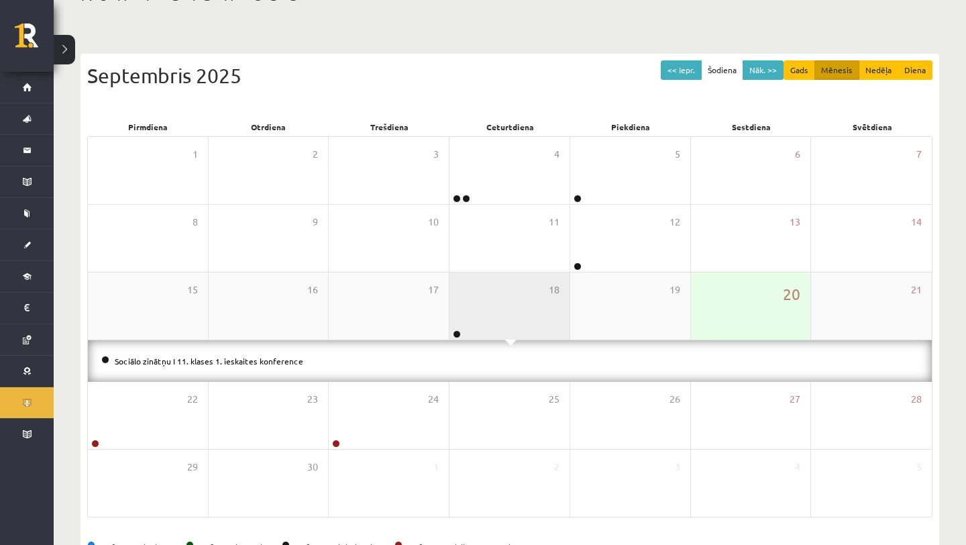
click at [500, 304] on div "18" at bounding box center [509, 305] width 120 height 67
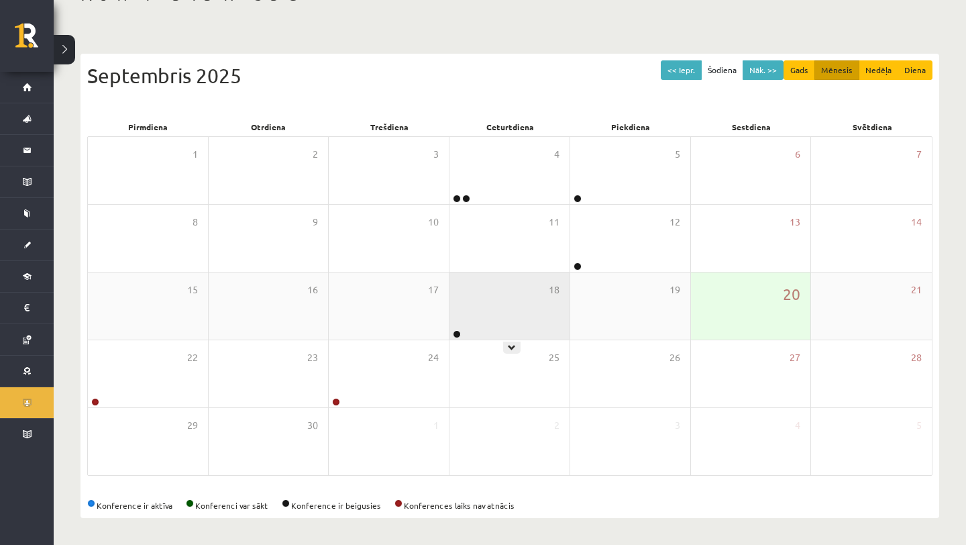
click at [518, 297] on div "18" at bounding box center [509, 305] width 120 height 67
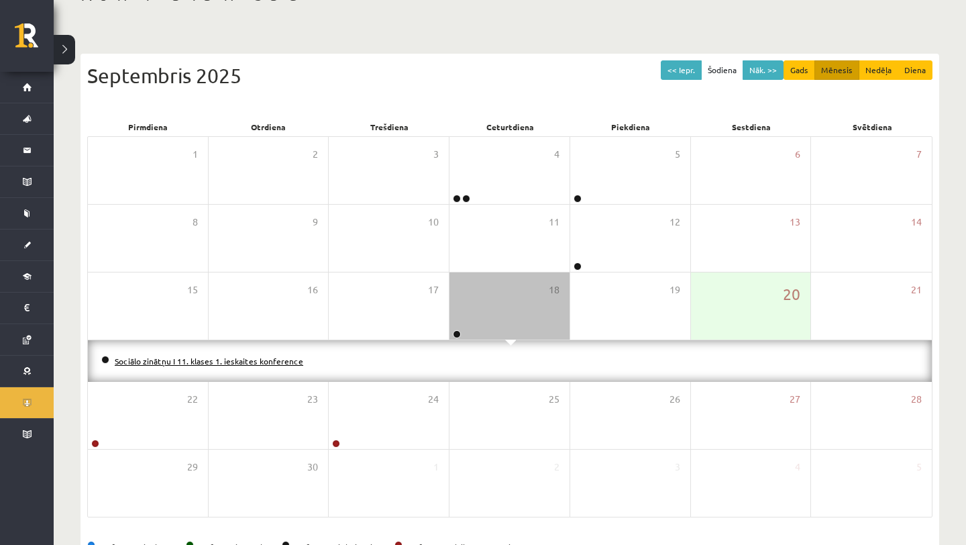
click at [241, 359] on link "Sociālo zinātņu I 11. klases 1. ieskaites konference" at bounding box center [209, 360] width 188 height 11
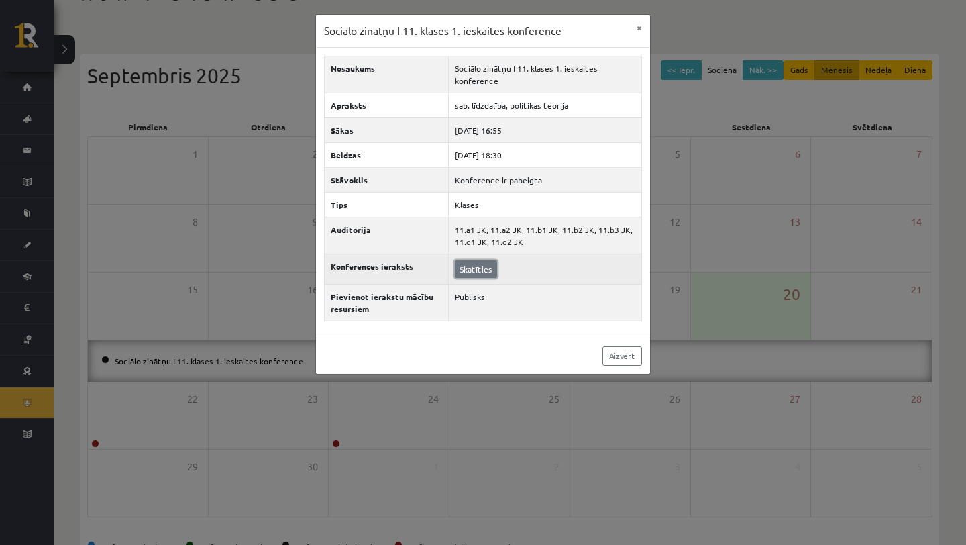
click at [484, 262] on link "Skatīties" at bounding box center [476, 268] width 42 height 17
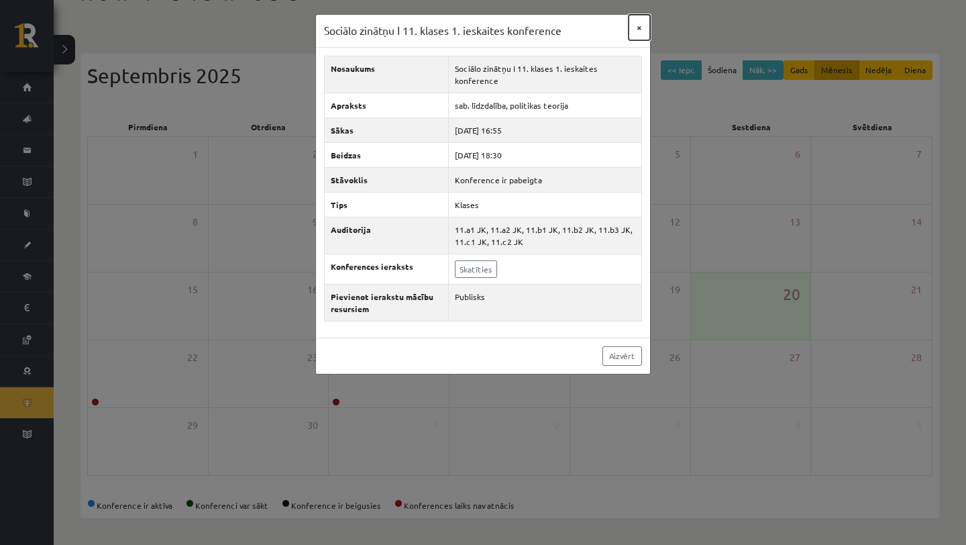
click at [641, 25] on button "×" at bounding box center [638, 27] width 21 height 25
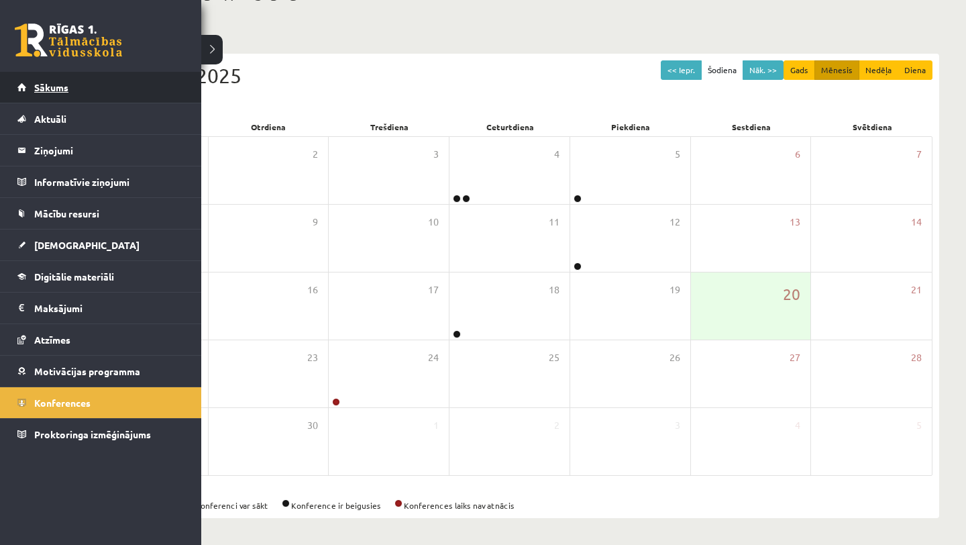
click at [27, 88] on link "Sākums" at bounding box center [100, 87] width 167 height 31
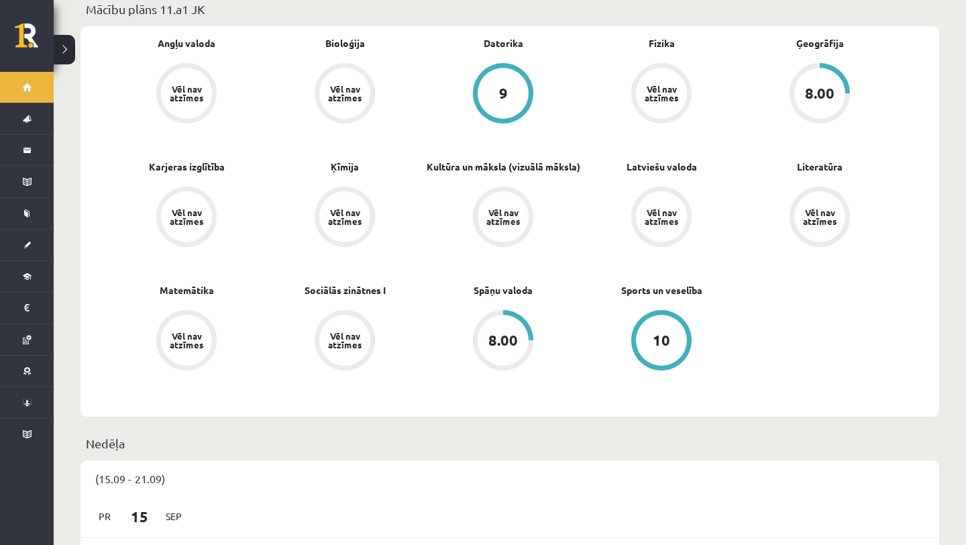
scroll to position [431, 0]
